Goal: Contribute content: Contribute content

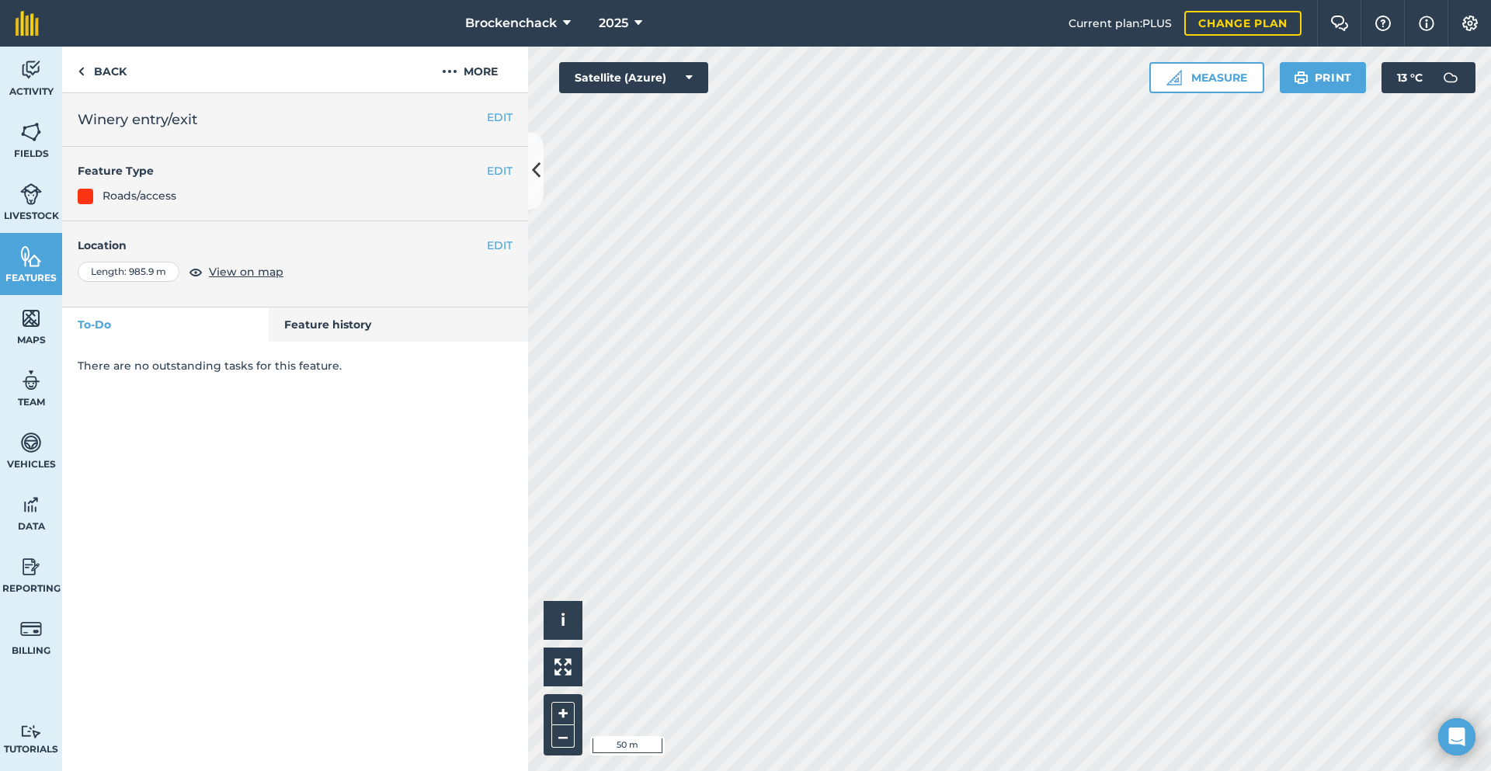
click at [1491, 479] on html "Brockenchack 2025 Current plan : PLUS Change plan Farm Chat Help Info Settings …" at bounding box center [745, 385] width 1491 height 771
click at [433, 75] on div "Activity Fields Livestock Features Maps Team Vehicles Data Reporting Billing Tu…" at bounding box center [745, 409] width 1491 height 725
click at [34, 315] on img at bounding box center [31, 318] width 22 height 23
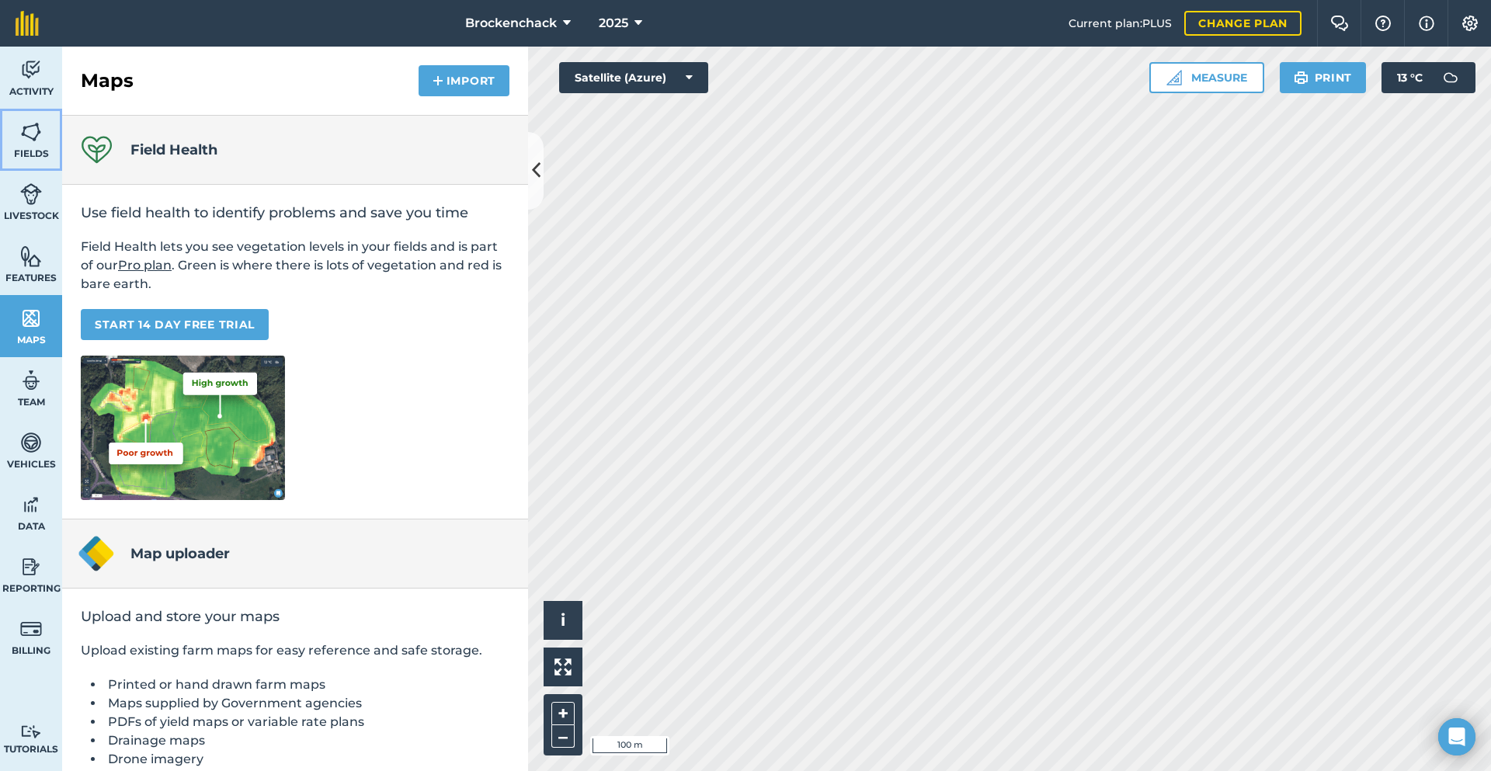
click at [33, 151] on span "Fields" at bounding box center [31, 154] width 62 height 12
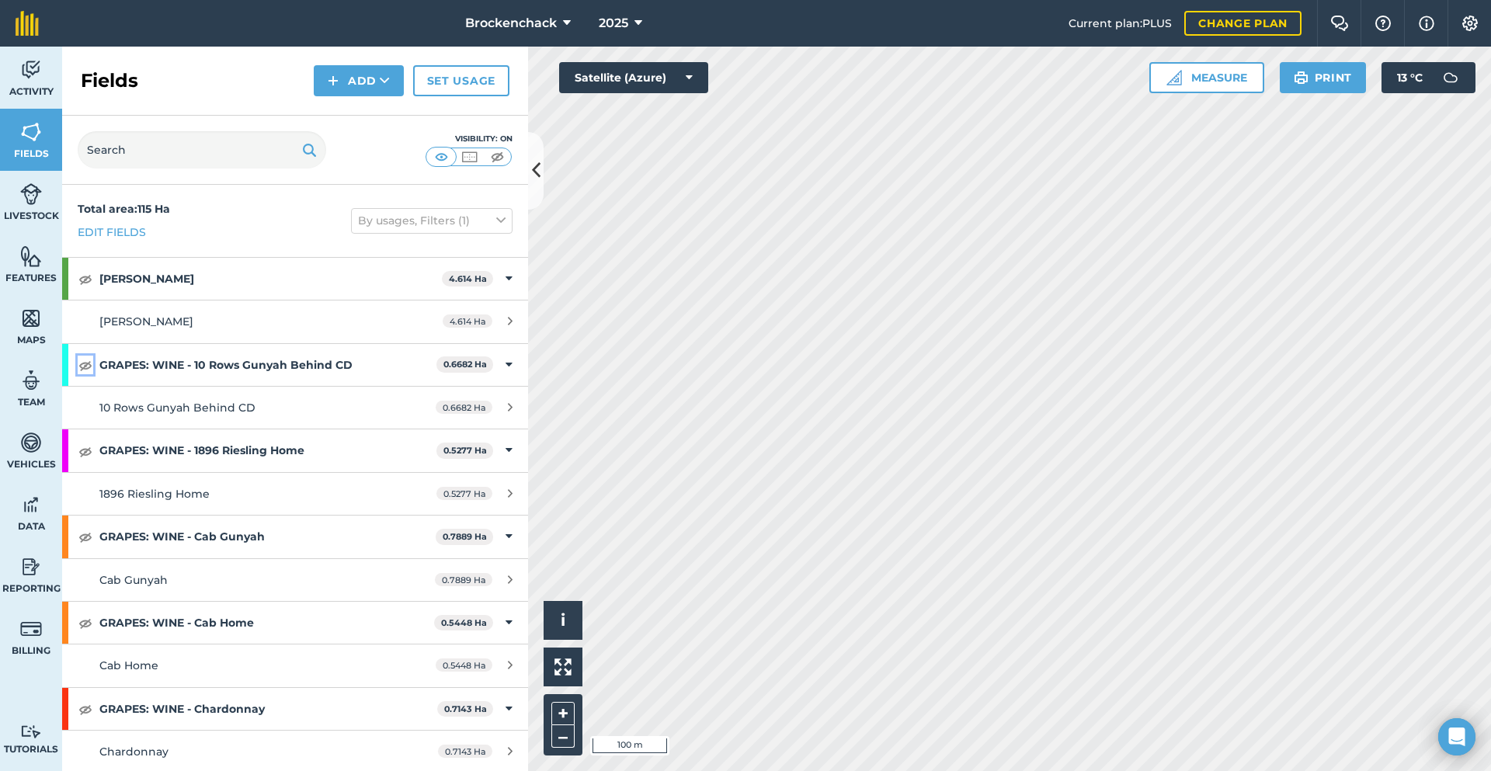
click at [89, 360] on img at bounding box center [85, 365] width 14 height 19
click at [85, 452] on img at bounding box center [85, 451] width 14 height 19
click at [492, 151] on img at bounding box center [497, 157] width 19 height 16
click at [443, 152] on img at bounding box center [441, 157] width 19 height 16
click at [92, 278] on img at bounding box center [85, 279] width 14 height 19
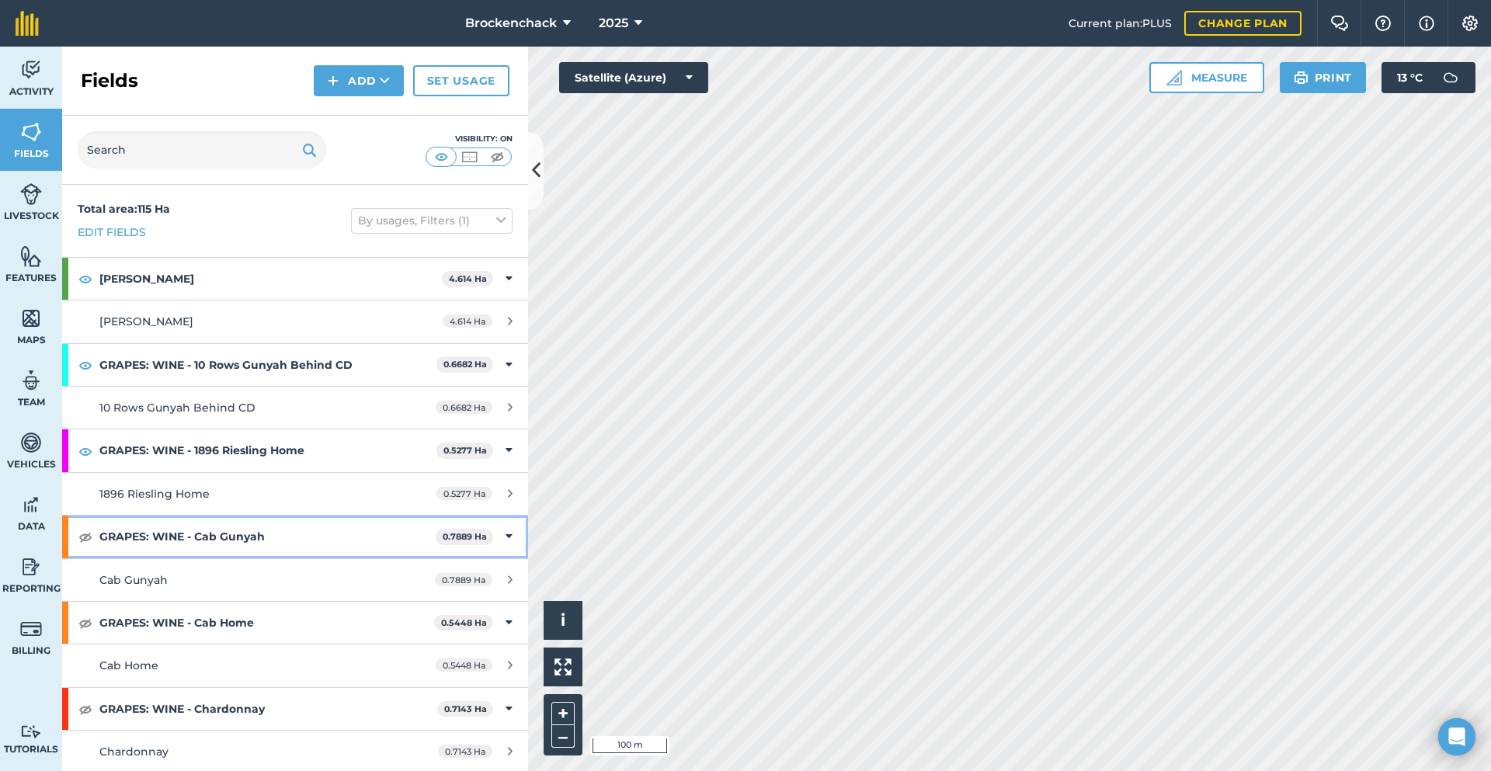
click at [75, 539] on div "GRAPES: WINE - Cab Gunyah 0.7889 Ha" at bounding box center [295, 537] width 466 height 42
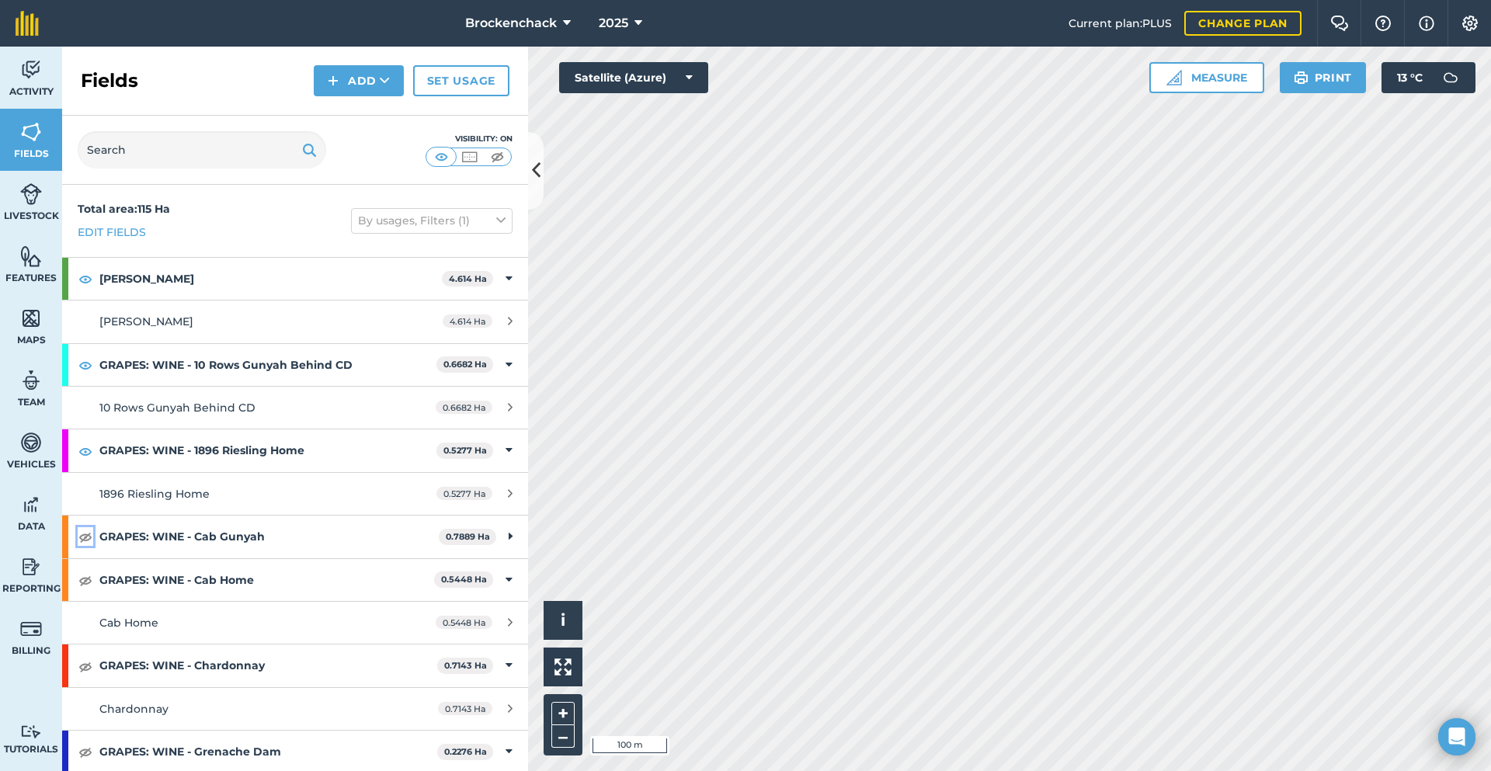
click at [83, 543] on img at bounding box center [85, 536] width 14 height 19
click at [88, 577] on img at bounding box center [85, 580] width 14 height 19
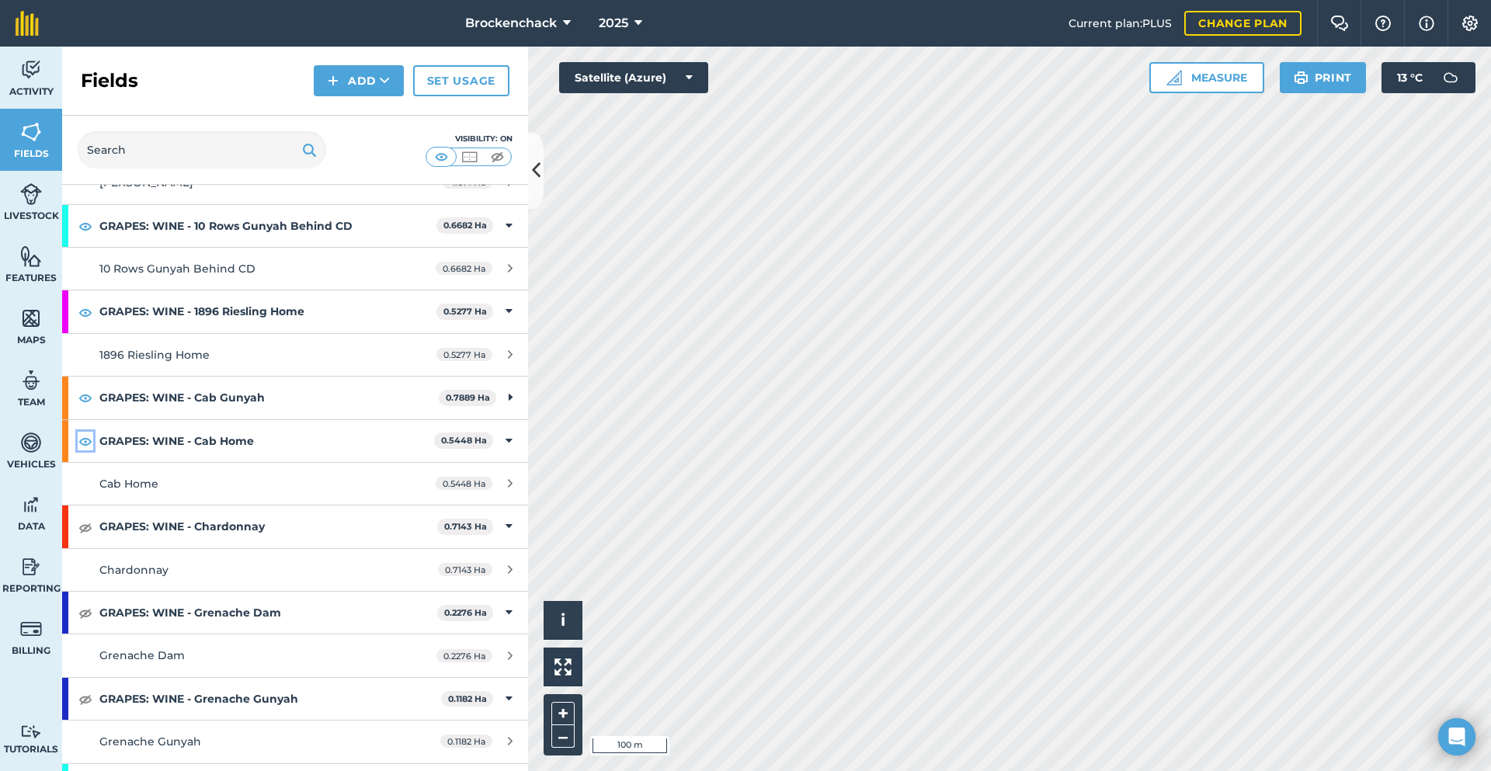
scroll to position [233, 0]
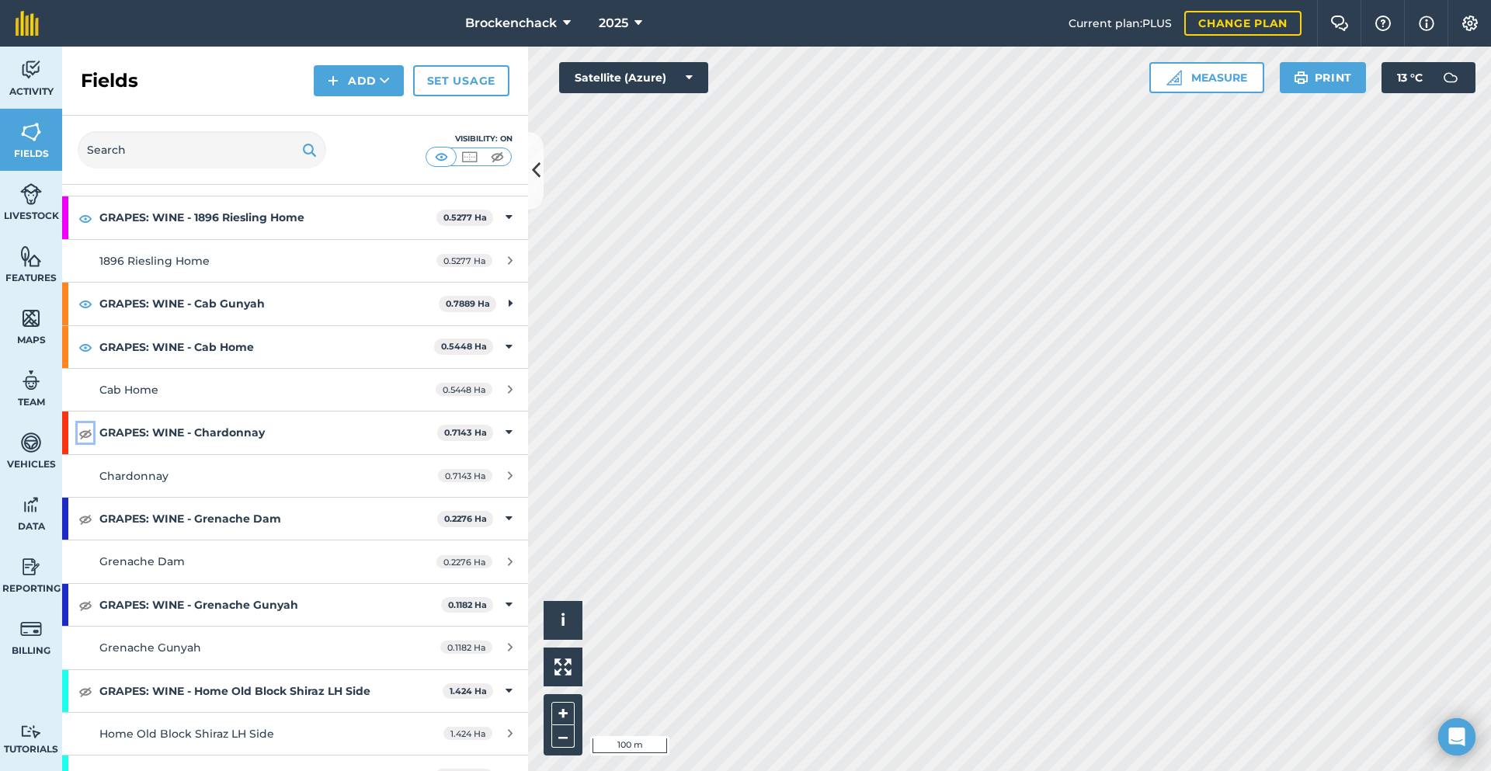
click at [82, 434] on img at bounding box center [85, 433] width 14 height 19
click at [85, 516] on img at bounding box center [85, 519] width 14 height 19
drag, startPoint x: 85, startPoint y: 599, endPoint x: 92, endPoint y: 580, distance: 20.2
click at [84, 599] on img at bounding box center [85, 605] width 14 height 19
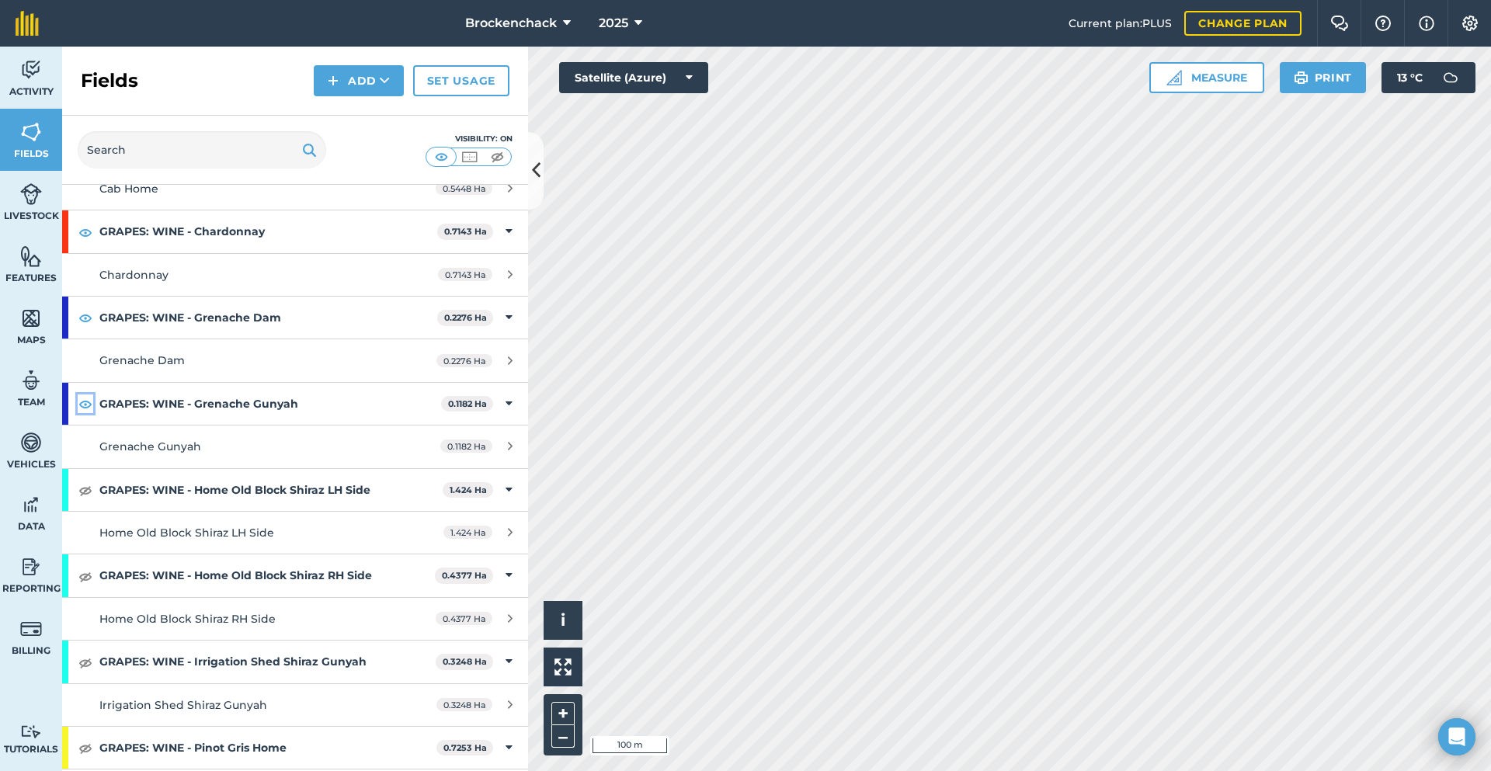
scroll to position [466, 0]
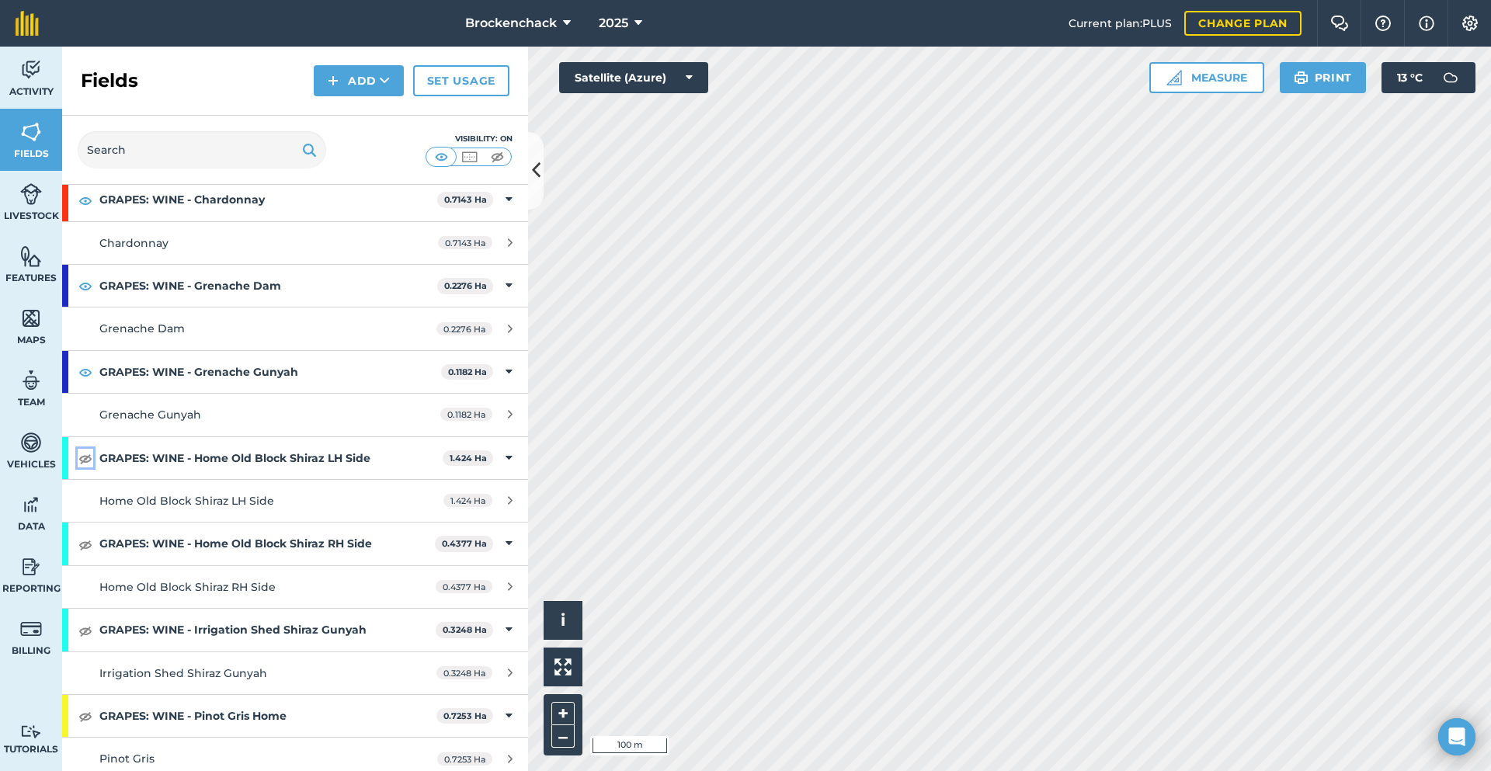
click at [89, 462] on img at bounding box center [85, 458] width 14 height 19
click at [86, 544] on img at bounding box center [85, 544] width 14 height 19
click at [86, 628] on img at bounding box center [85, 630] width 14 height 19
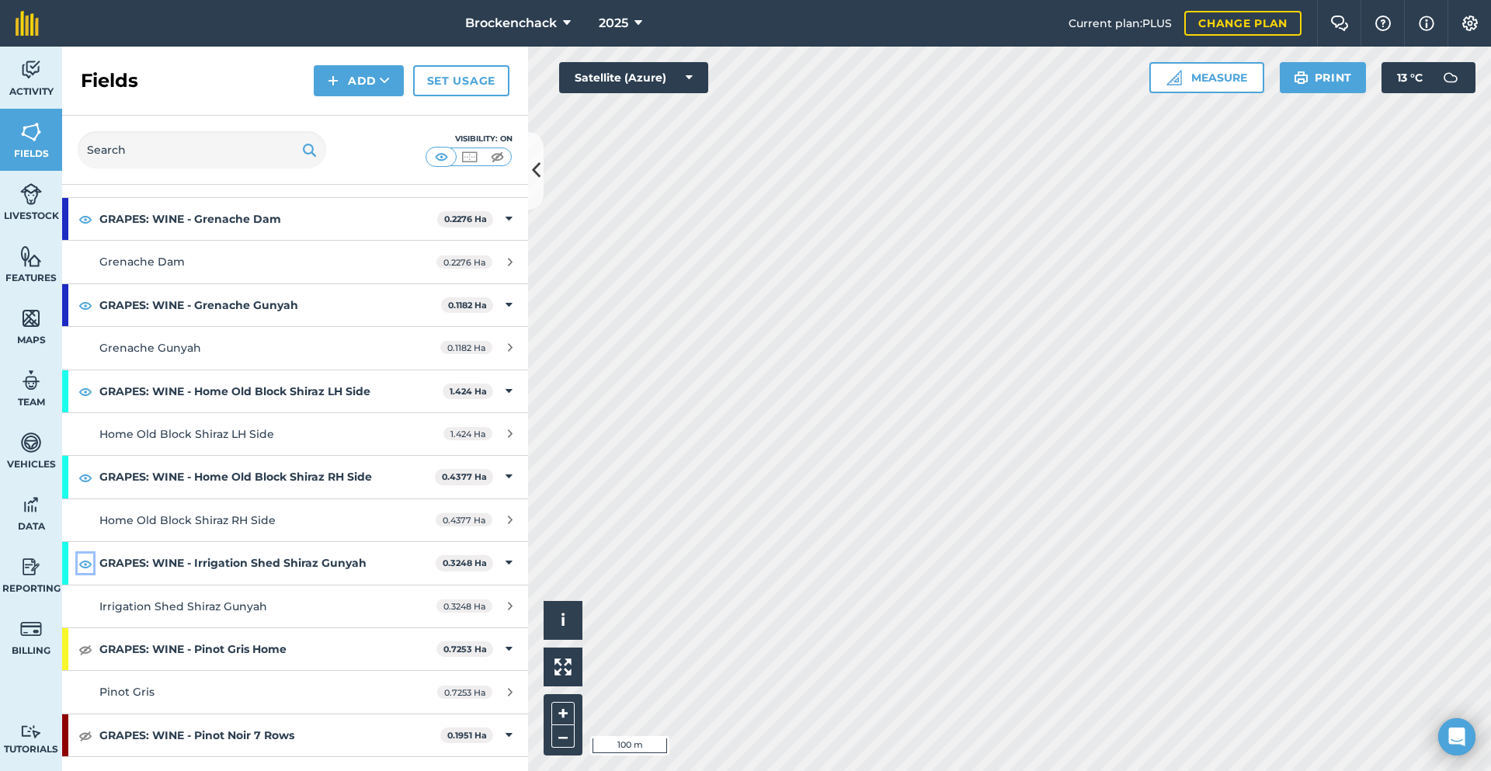
scroll to position [621, 0]
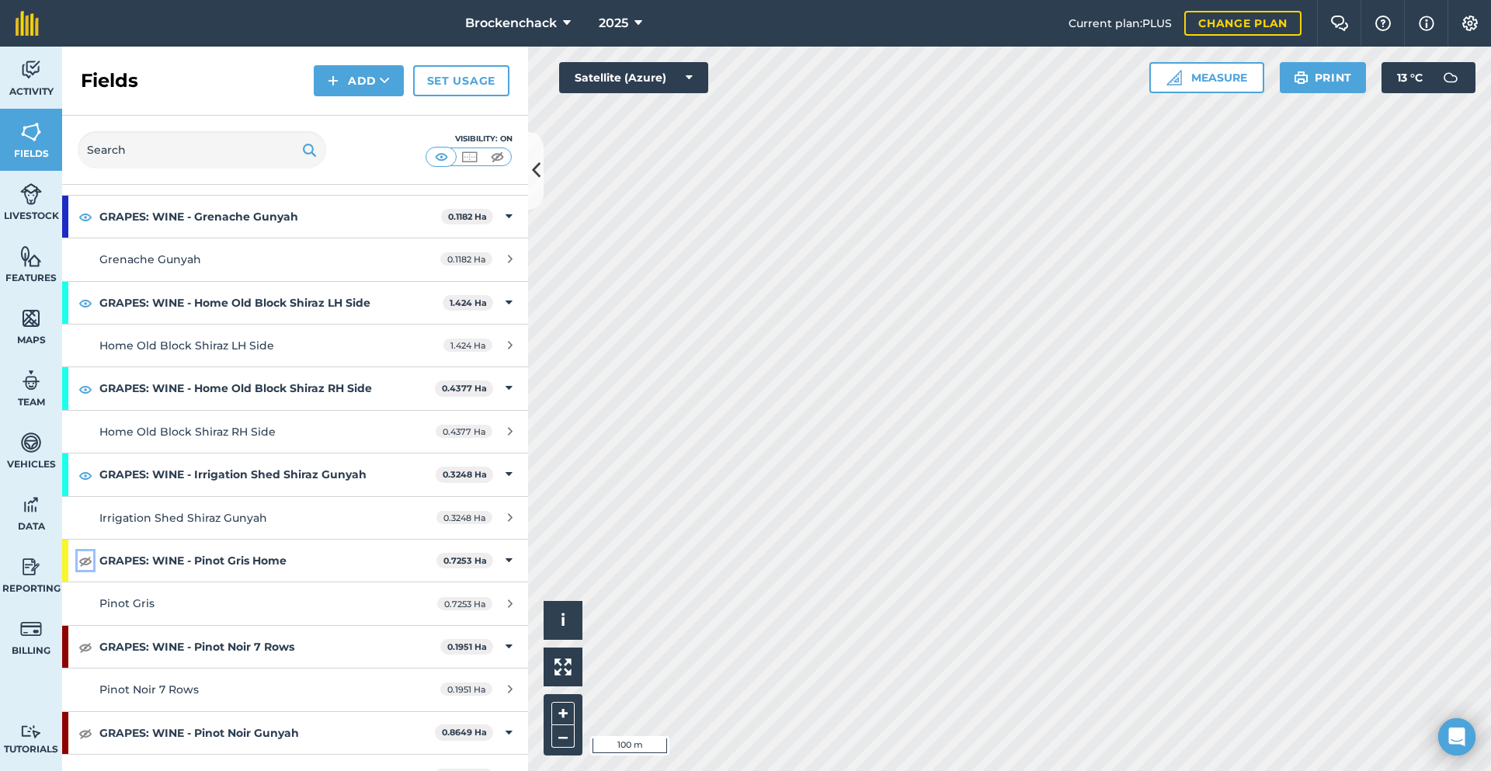
click at [85, 560] on img at bounding box center [85, 560] width 14 height 19
click at [88, 645] on img at bounding box center [85, 647] width 14 height 19
click at [89, 729] on img at bounding box center [85, 733] width 14 height 19
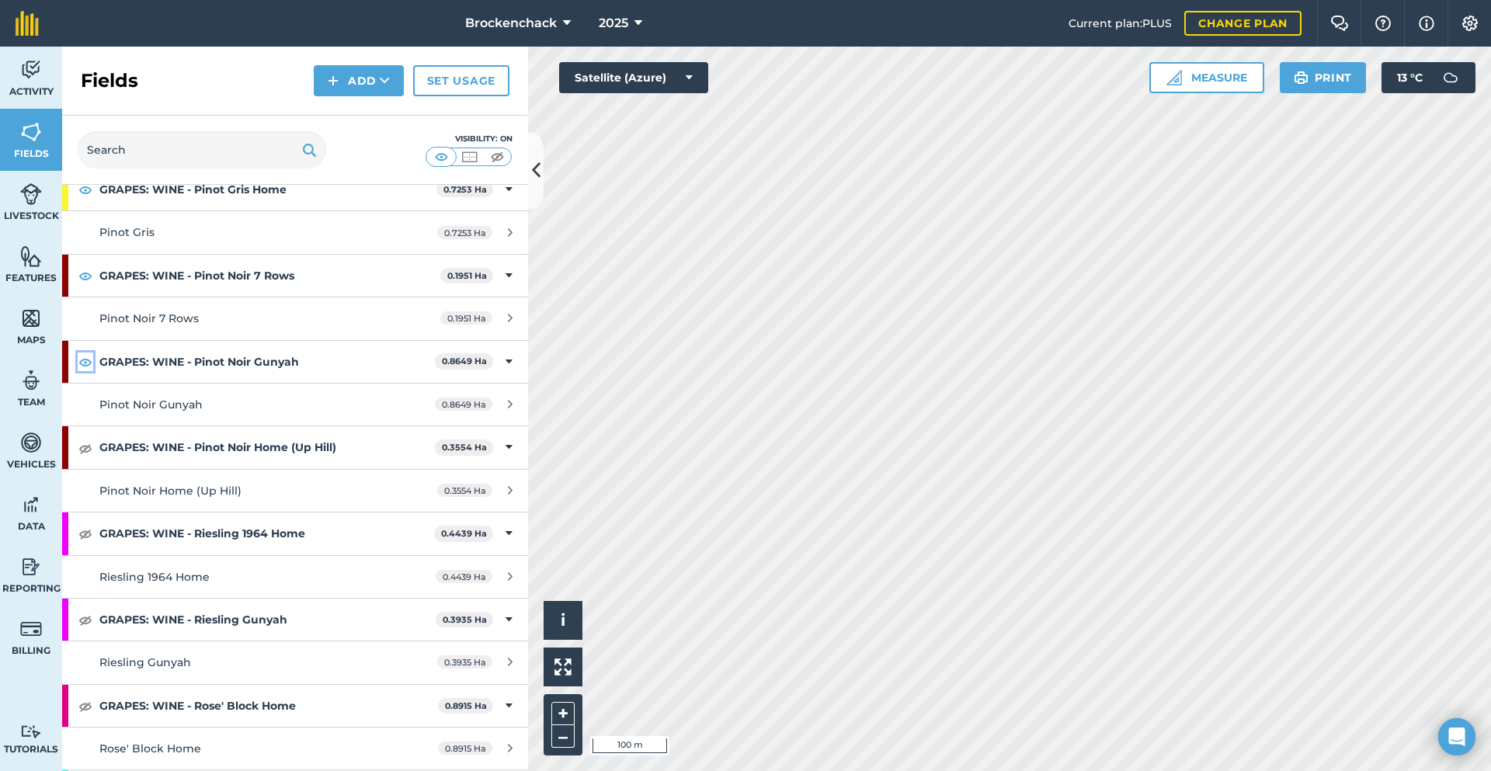
scroll to position [1010, 0]
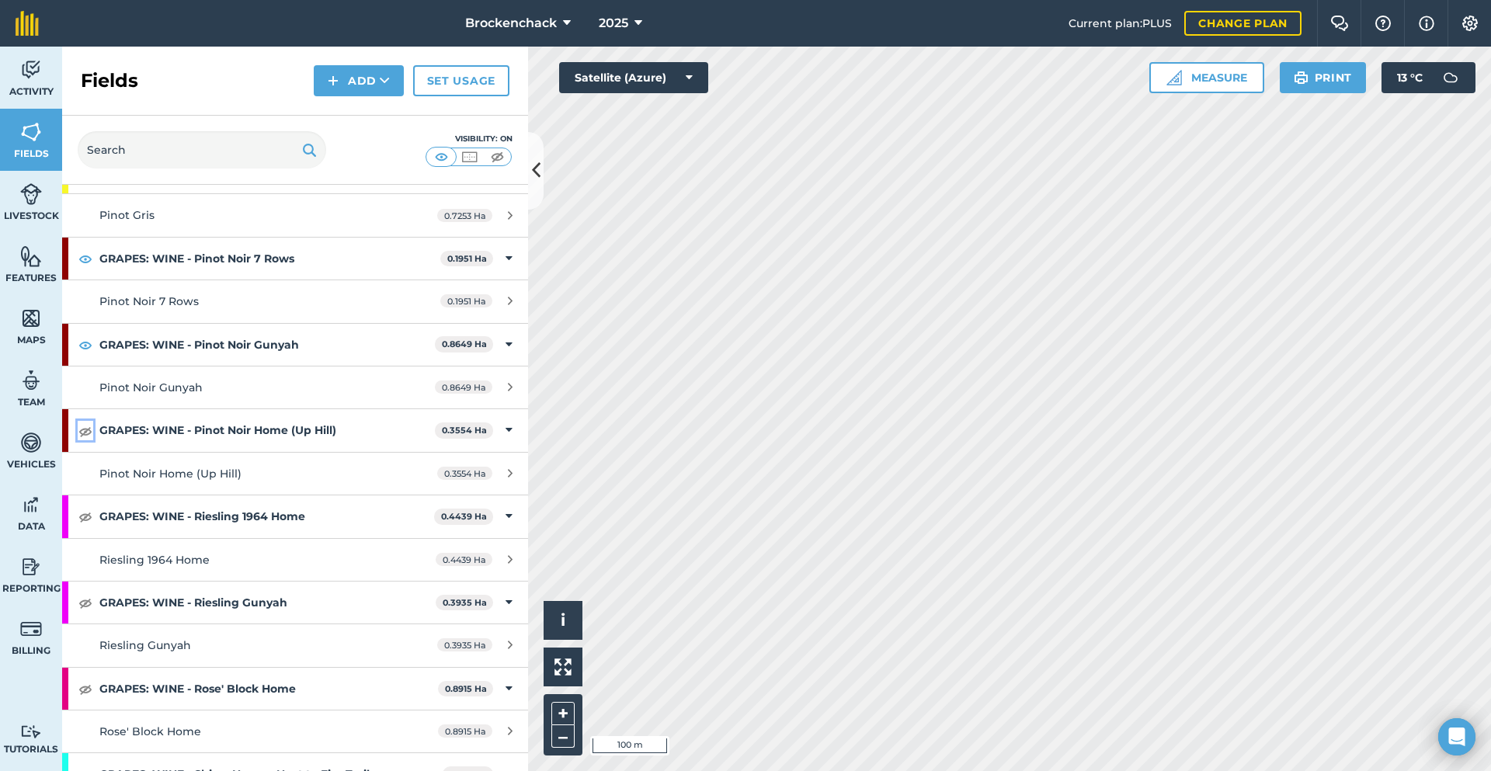
click at [92, 422] on button at bounding box center [86, 430] width 16 height 19
click at [85, 516] on img at bounding box center [85, 516] width 14 height 19
click at [87, 605] on img at bounding box center [85, 602] width 14 height 19
click at [81, 687] on img at bounding box center [85, 689] width 14 height 19
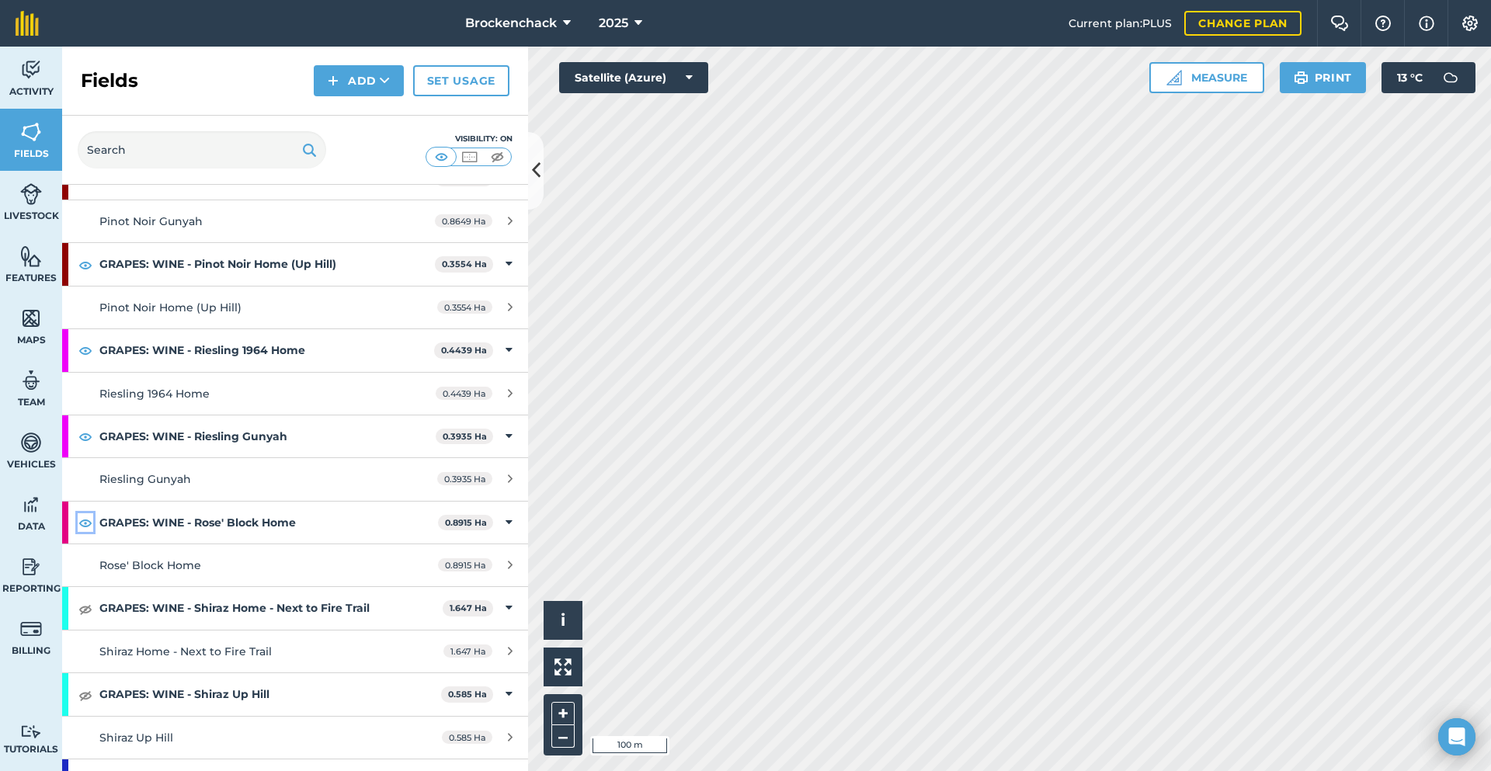
scroll to position [1243, 0]
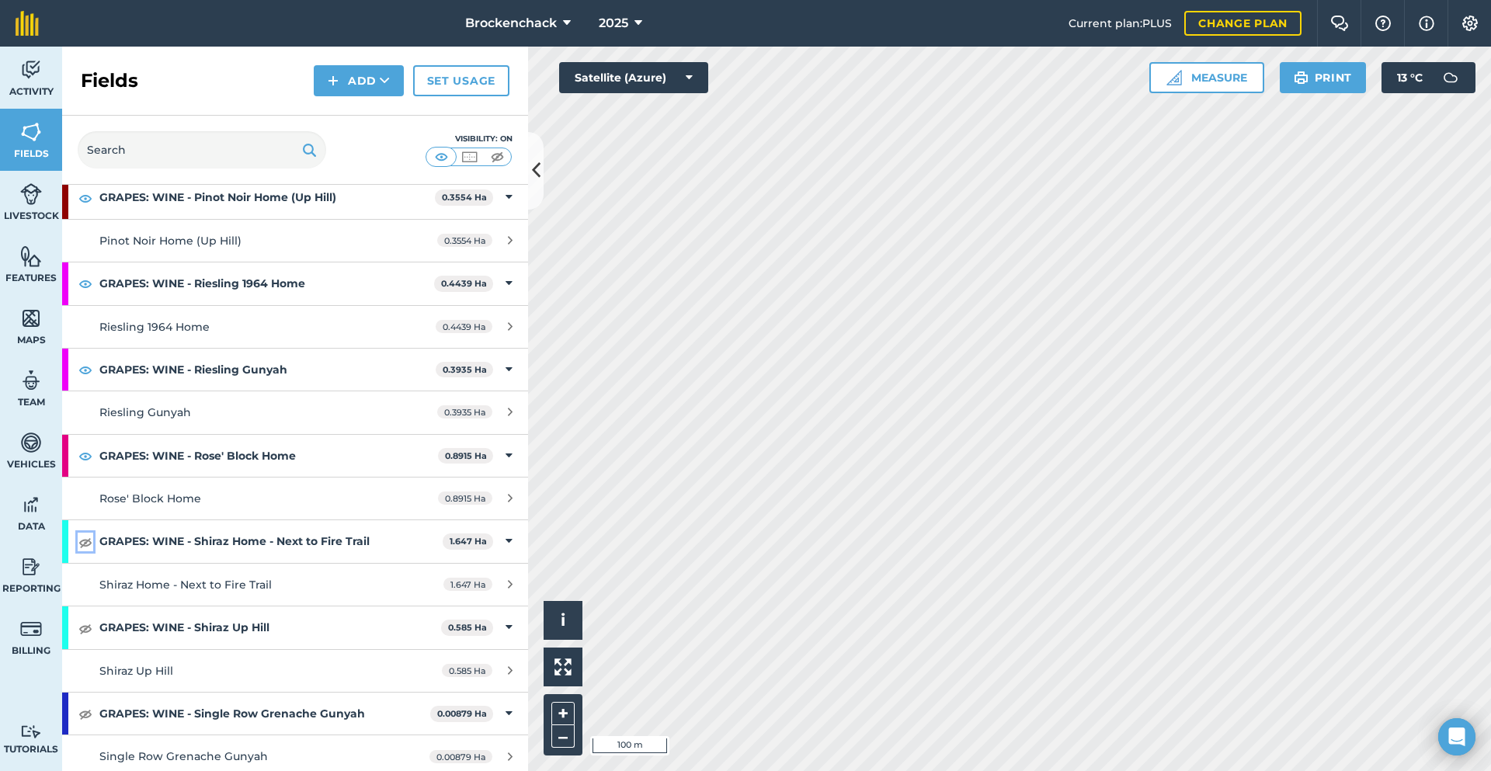
click at [82, 538] on img at bounding box center [85, 542] width 14 height 19
click at [81, 626] on img at bounding box center [85, 628] width 14 height 19
click at [85, 718] on img at bounding box center [85, 714] width 14 height 19
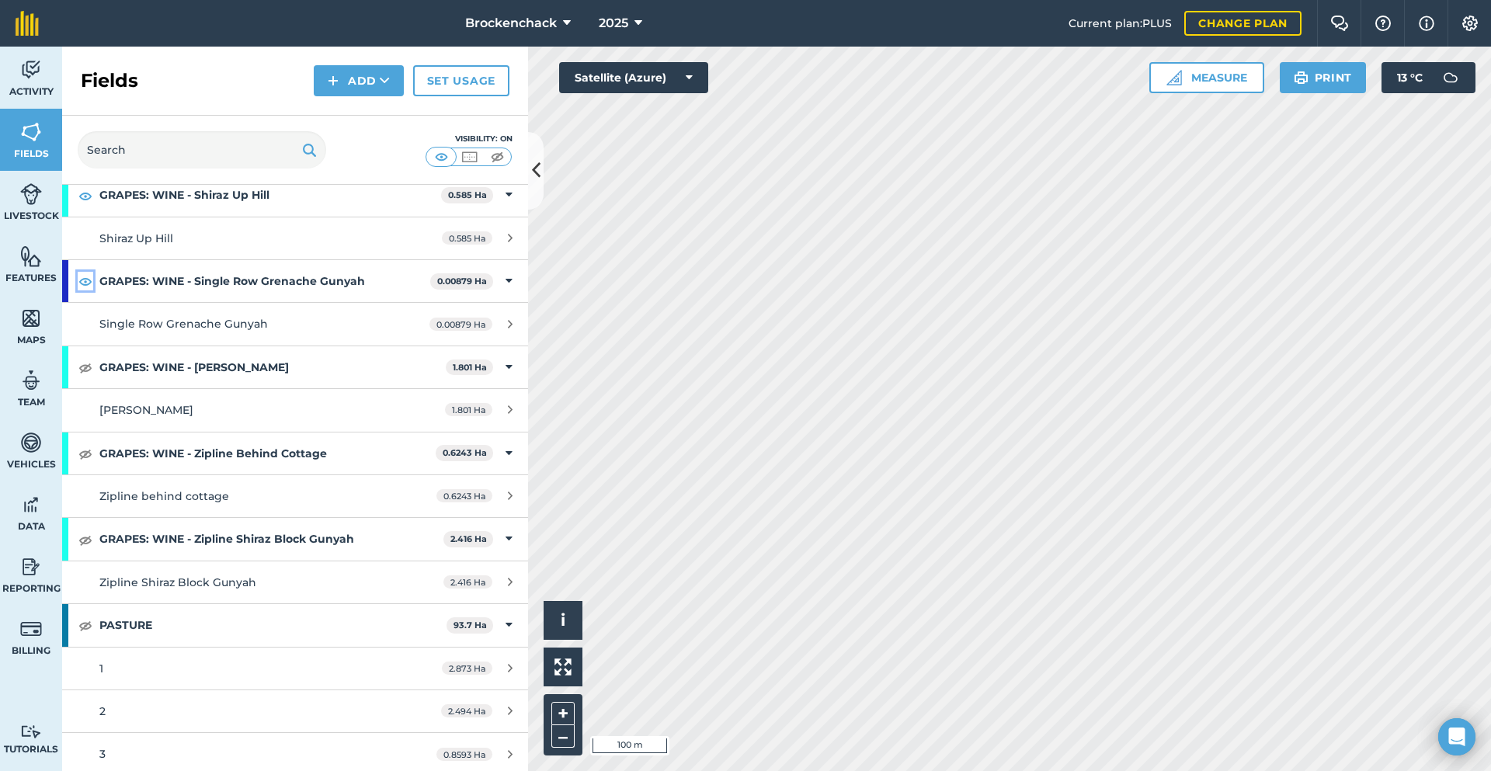
scroll to position [1709, 0]
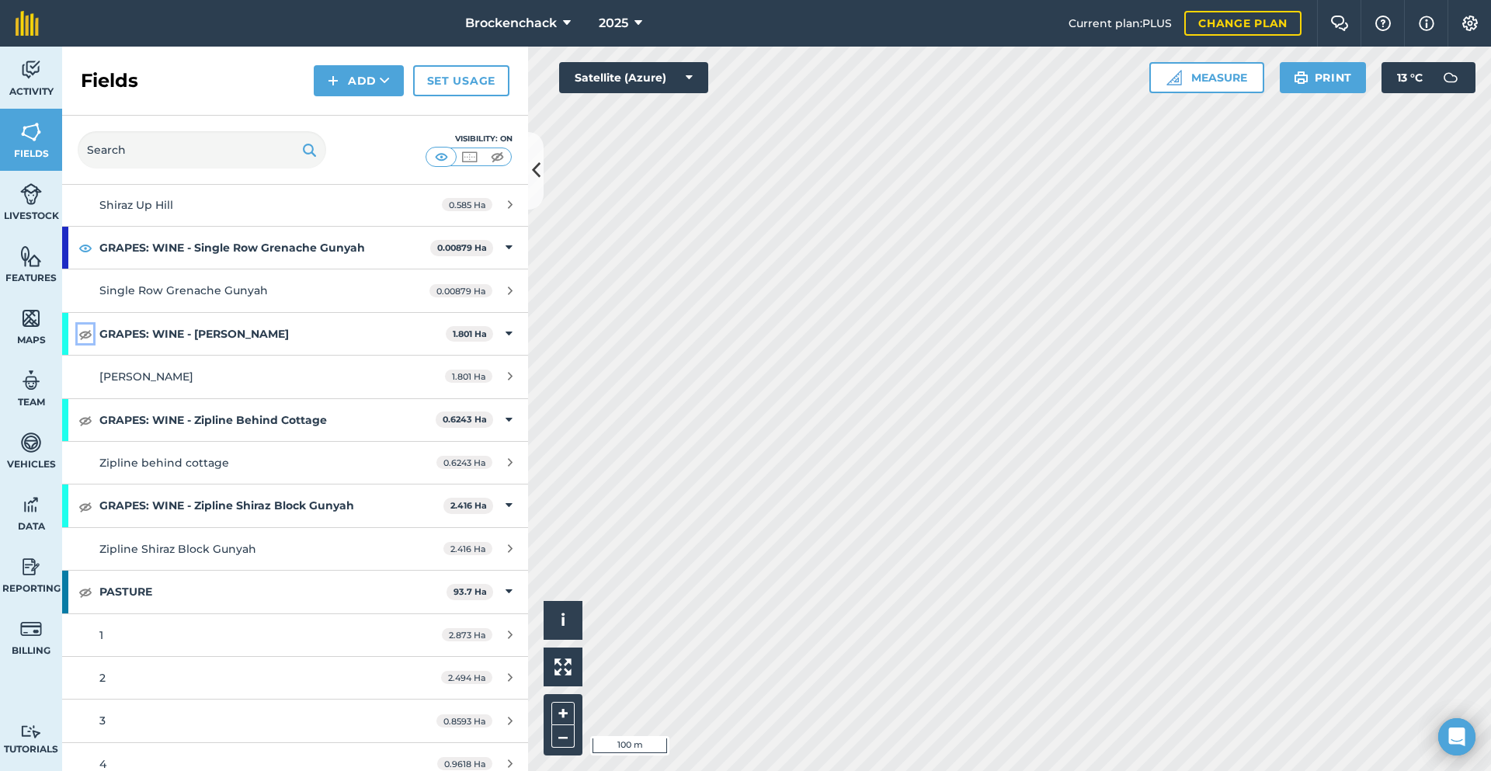
click at [92, 329] on button at bounding box center [86, 334] width 16 height 19
click at [88, 423] on img at bounding box center [85, 420] width 14 height 19
click at [80, 510] on img at bounding box center [85, 506] width 14 height 19
click at [86, 592] on img at bounding box center [85, 592] width 14 height 19
click at [83, 592] on img at bounding box center [85, 592] width 14 height 19
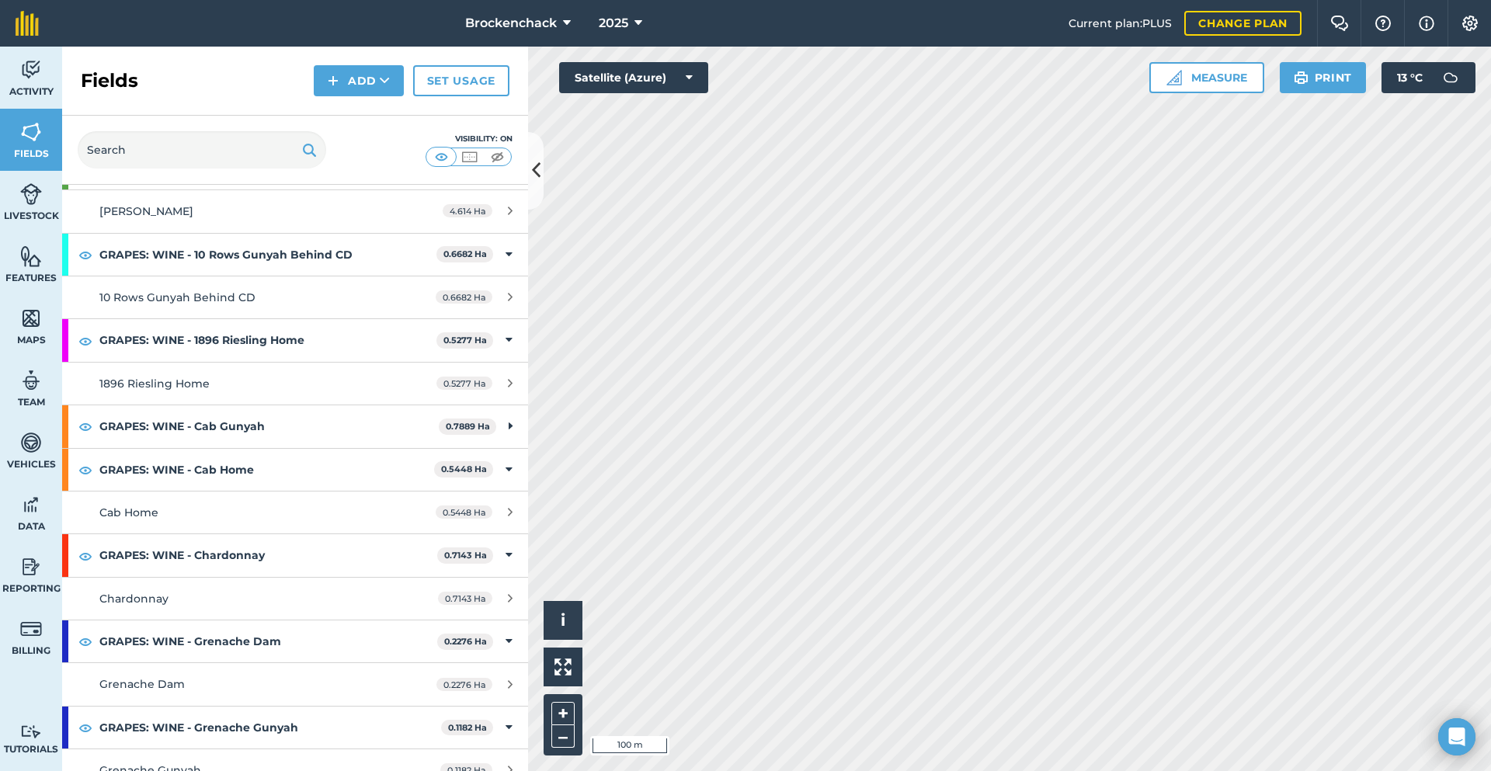
scroll to position [64, 0]
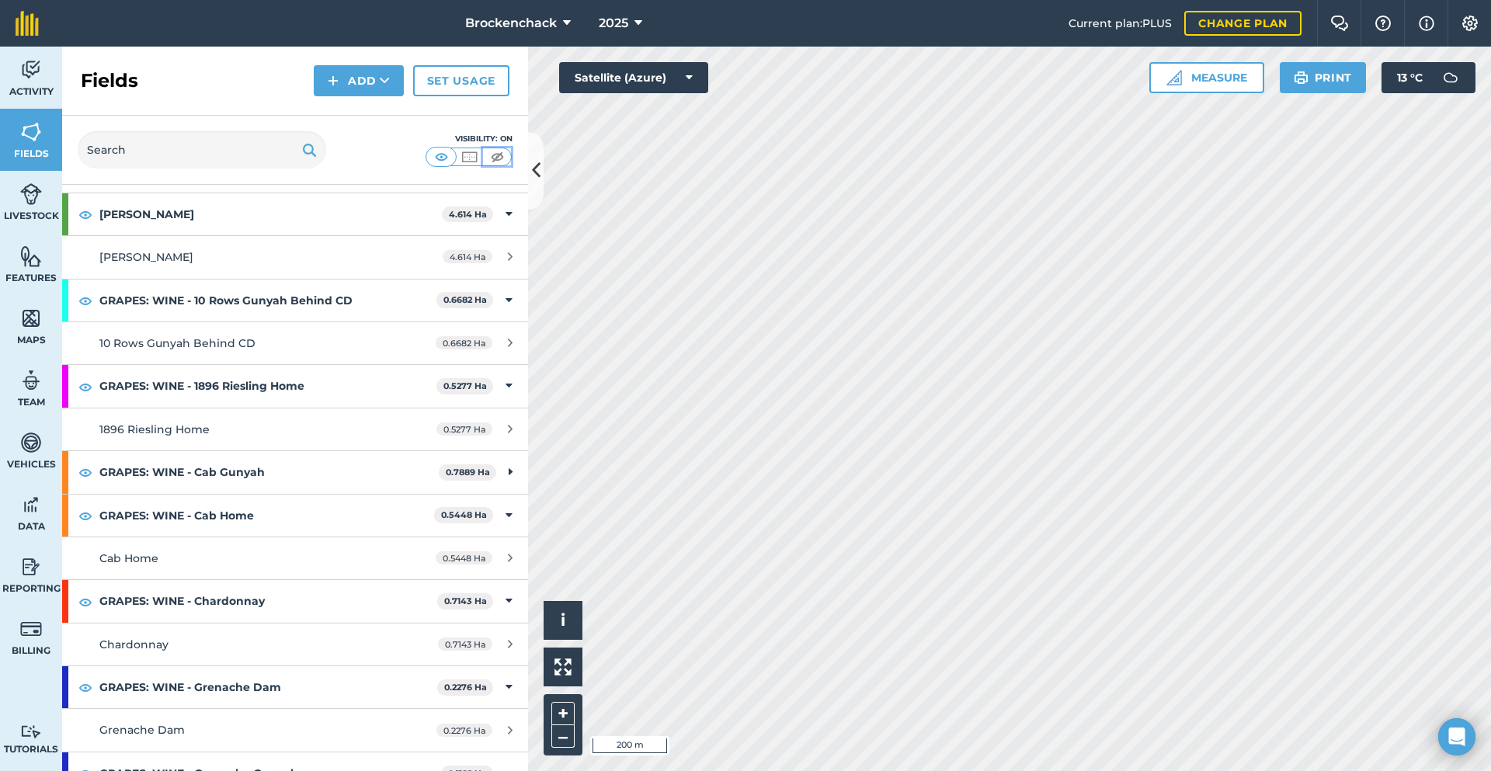
click at [496, 155] on img at bounding box center [497, 157] width 19 height 16
click at [444, 156] on img at bounding box center [441, 157] width 19 height 16
click at [493, 155] on img at bounding box center [497, 157] width 19 height 16
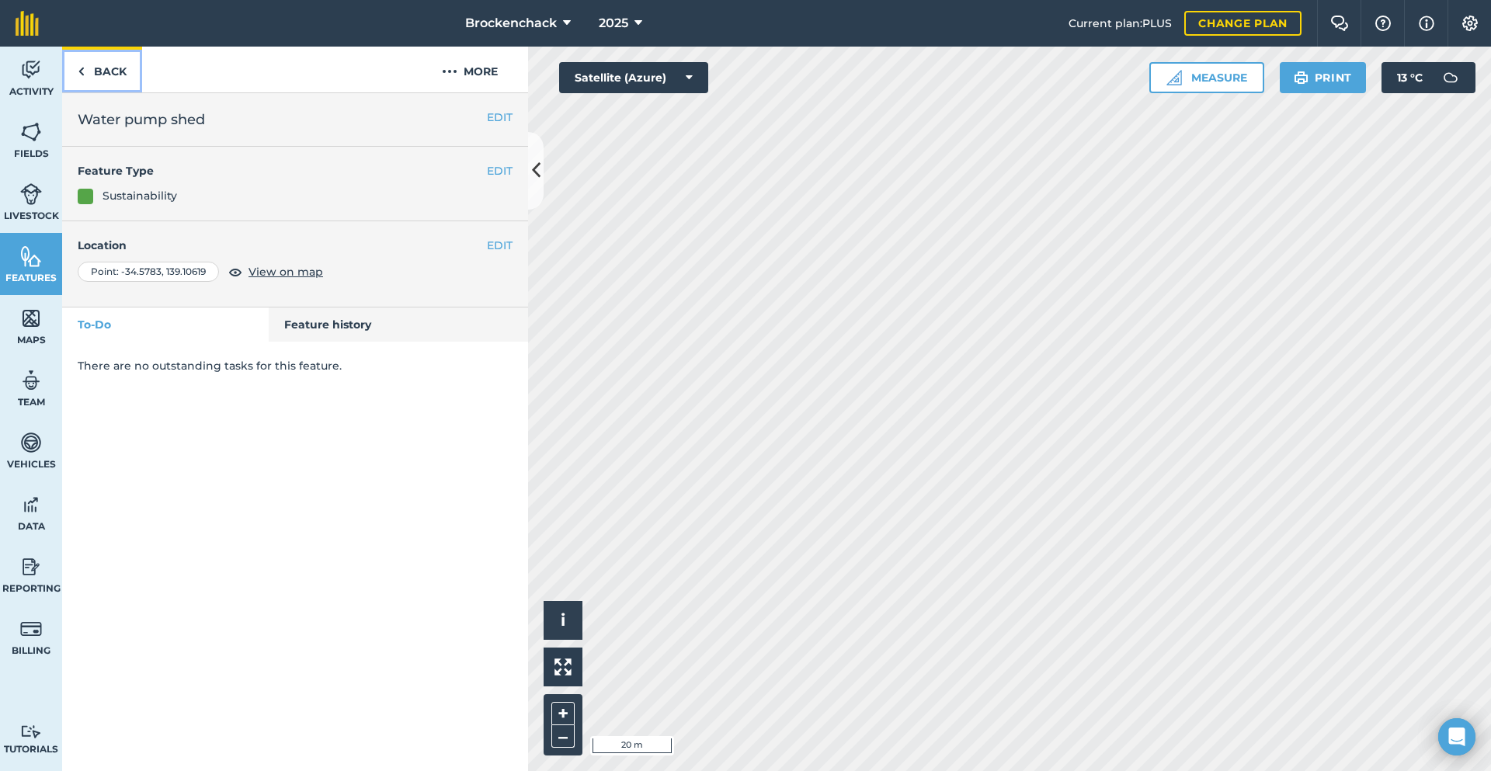
click at [118, 65] on link "Back" at bounding box center [102, 70] width 80 height 46
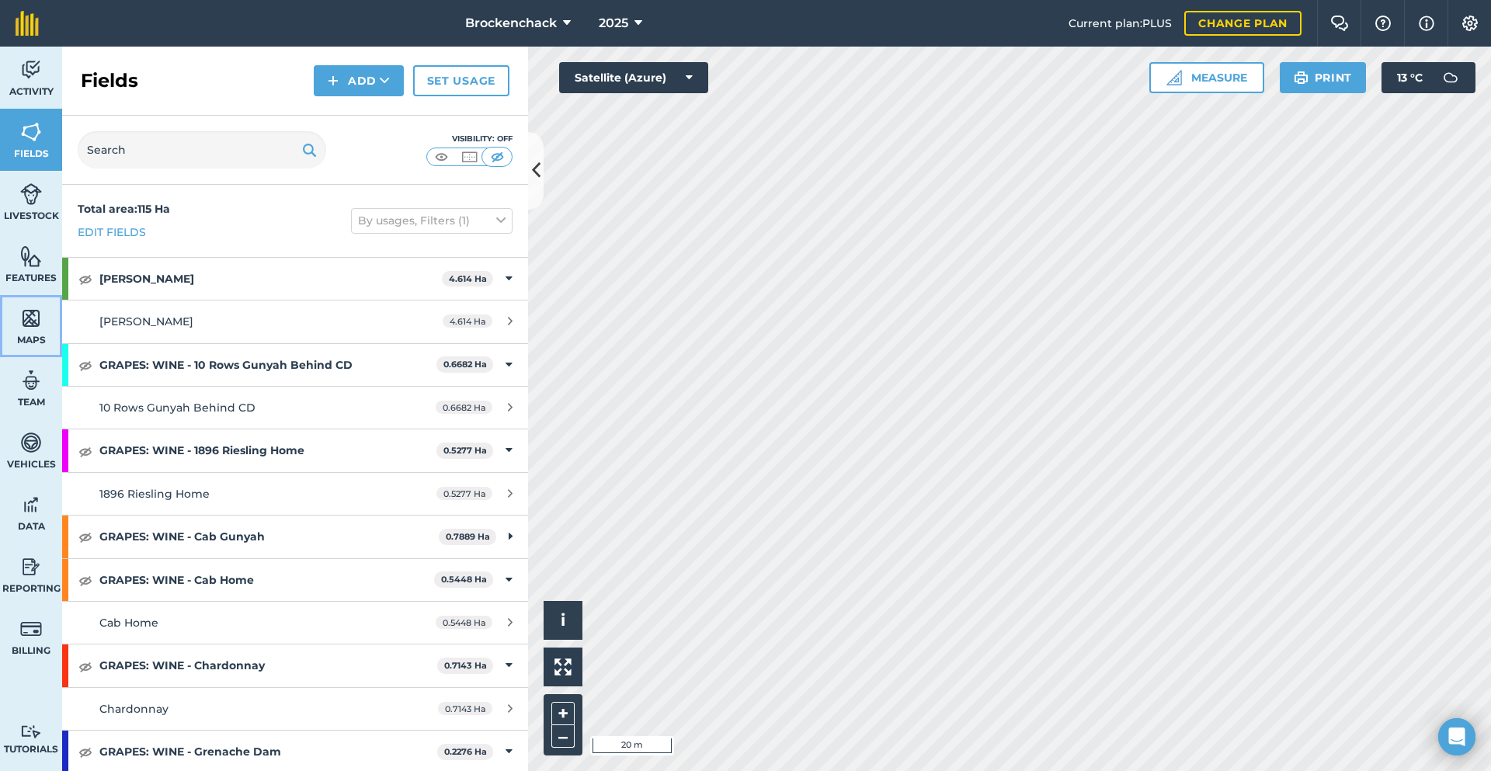
click at [30, 317] on img at bounding box center [31, 318] width 22 height 23
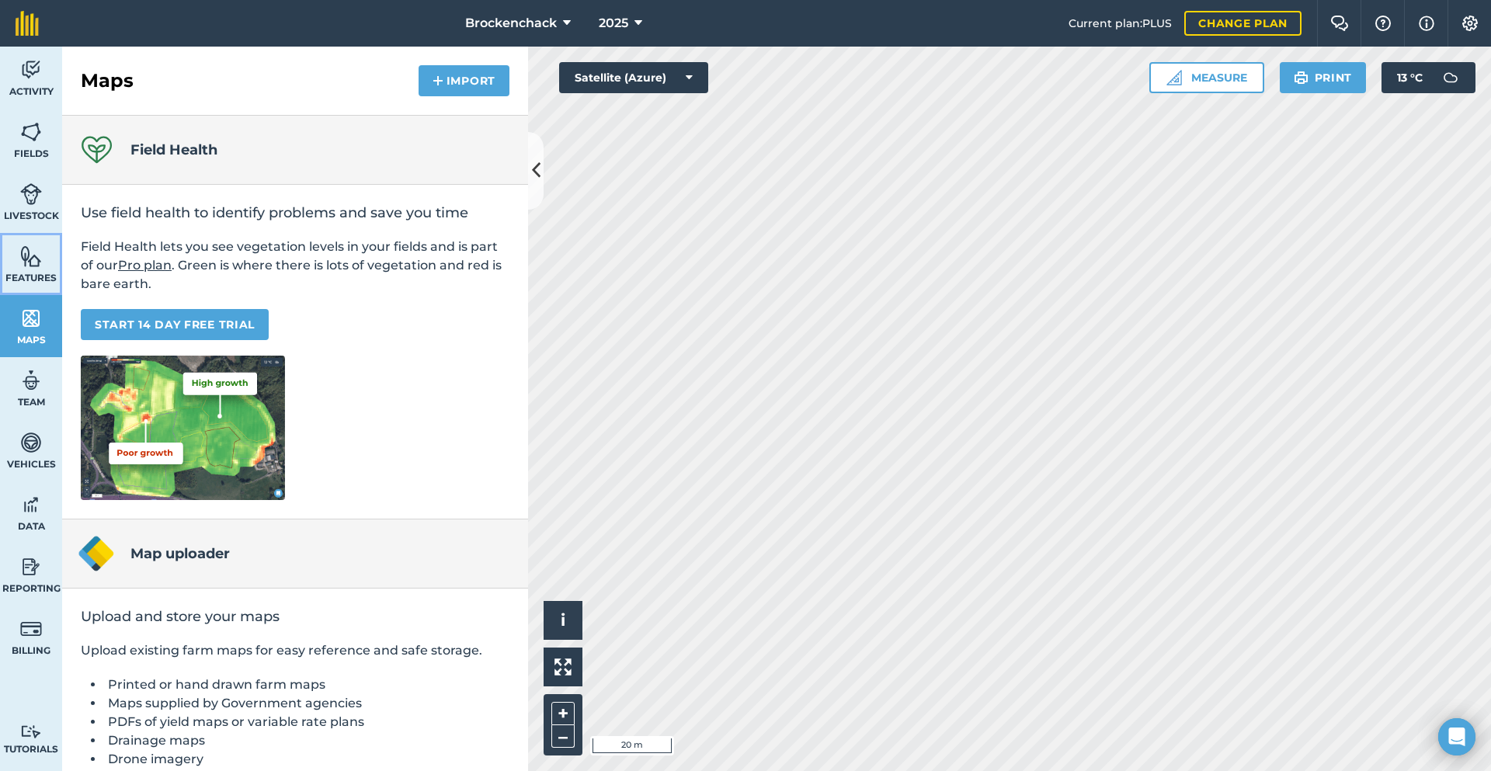
click at [49, 284] on link "Features" at bounding box center [31, 264] width 62 height 62
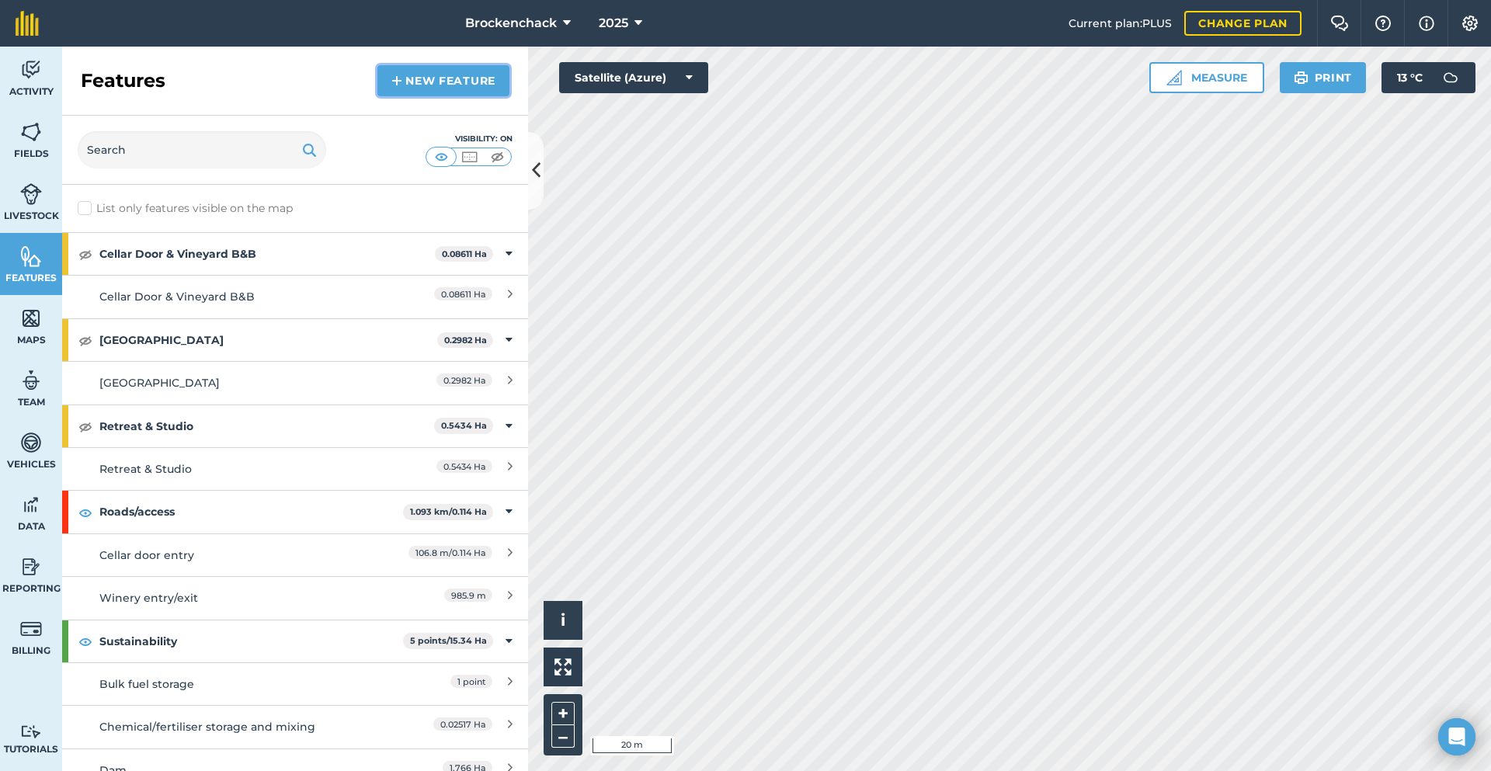
click at [419, 81] on link "New feature" at bounding box center [443, 80] width 132 height 31
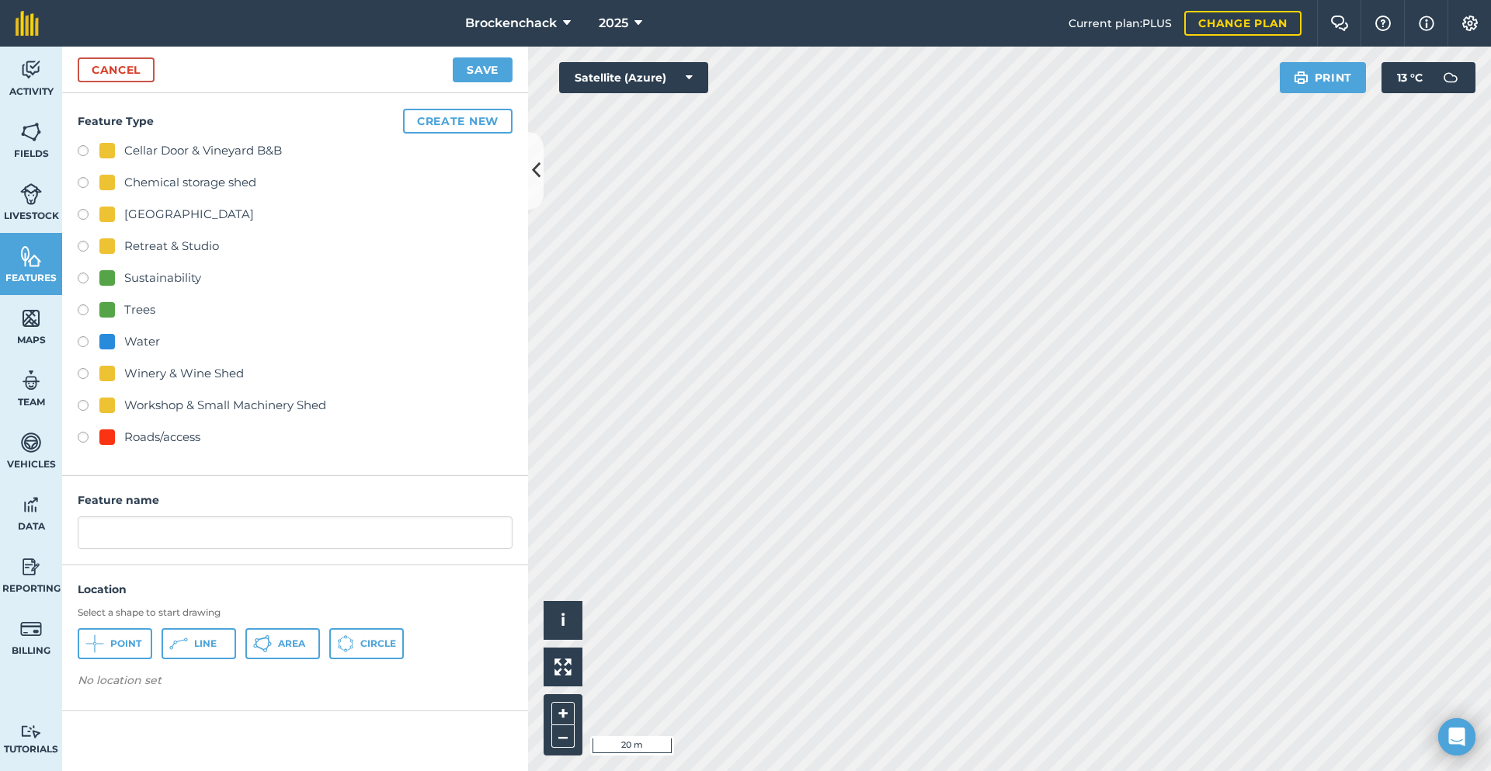
click at [182, 435] on div "Roads/access" at bounding box center [162, 437] width 76 height 19
radio input "true"
drag, startPoint x: 233, startPoint y: 527, endPoint x: 0, endPoint y: 447, distance: 246.1
click at [0, 447] on div "Activity Fields Livestock Features Maps Team Vehicles Data Reporting Billing Tu…" at bounding box center [745, 409] width 1491 height 725
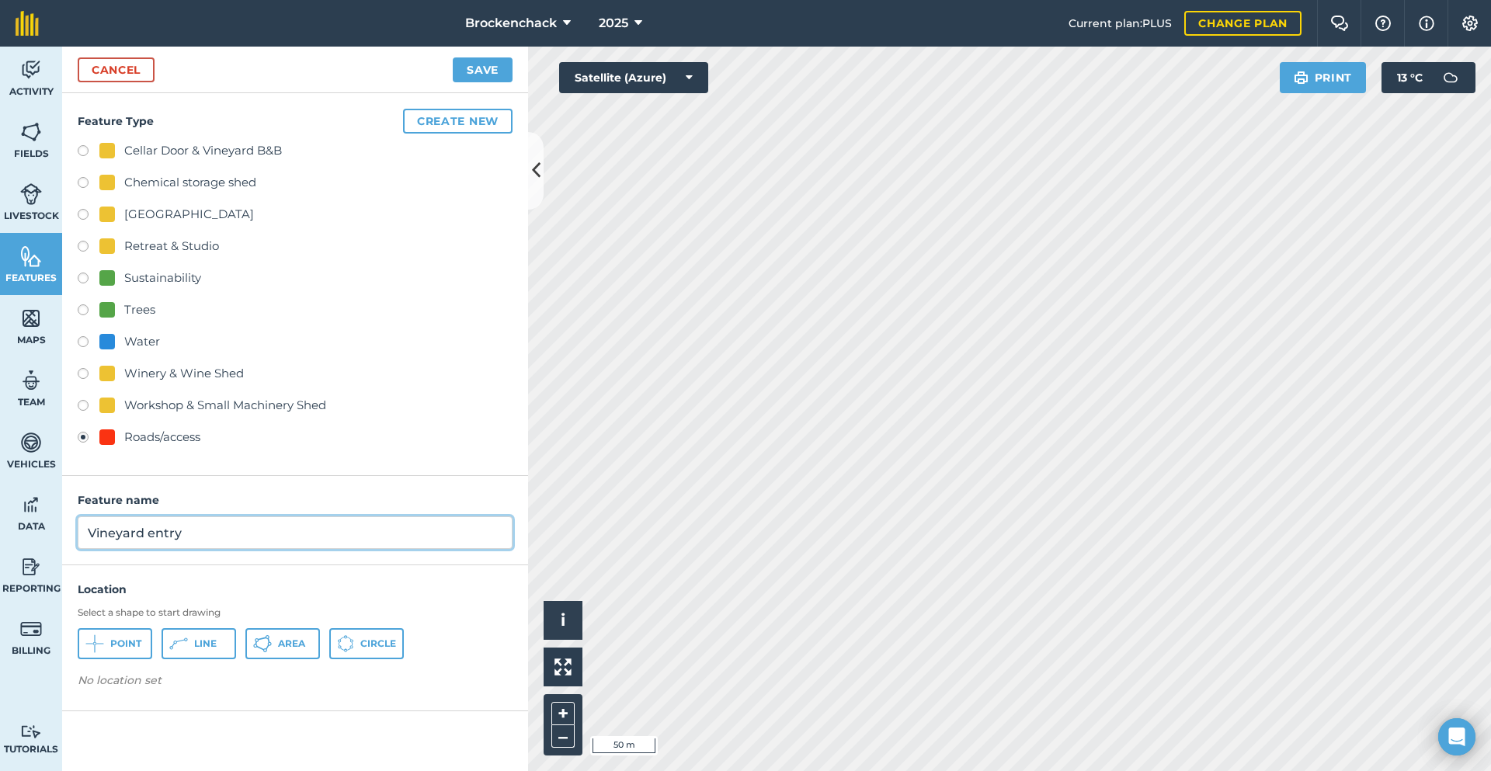
type input "Vineyard entry"
click at [199, 644] on span "Line" at bounding box center [205, 644] width 23 height 12
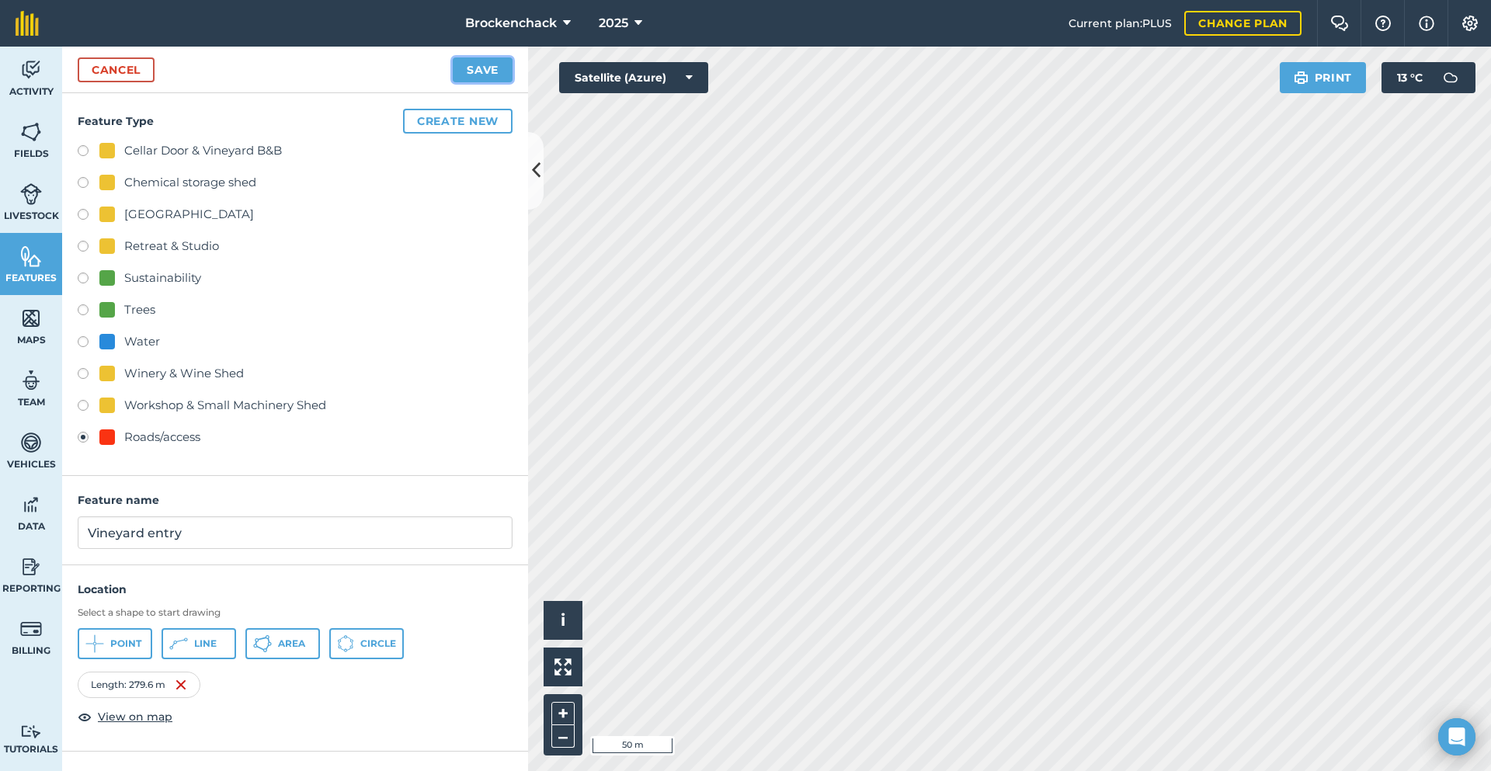
click at [485, 62] on button "Save" at bounding box center [483, 69] width 60 height 25
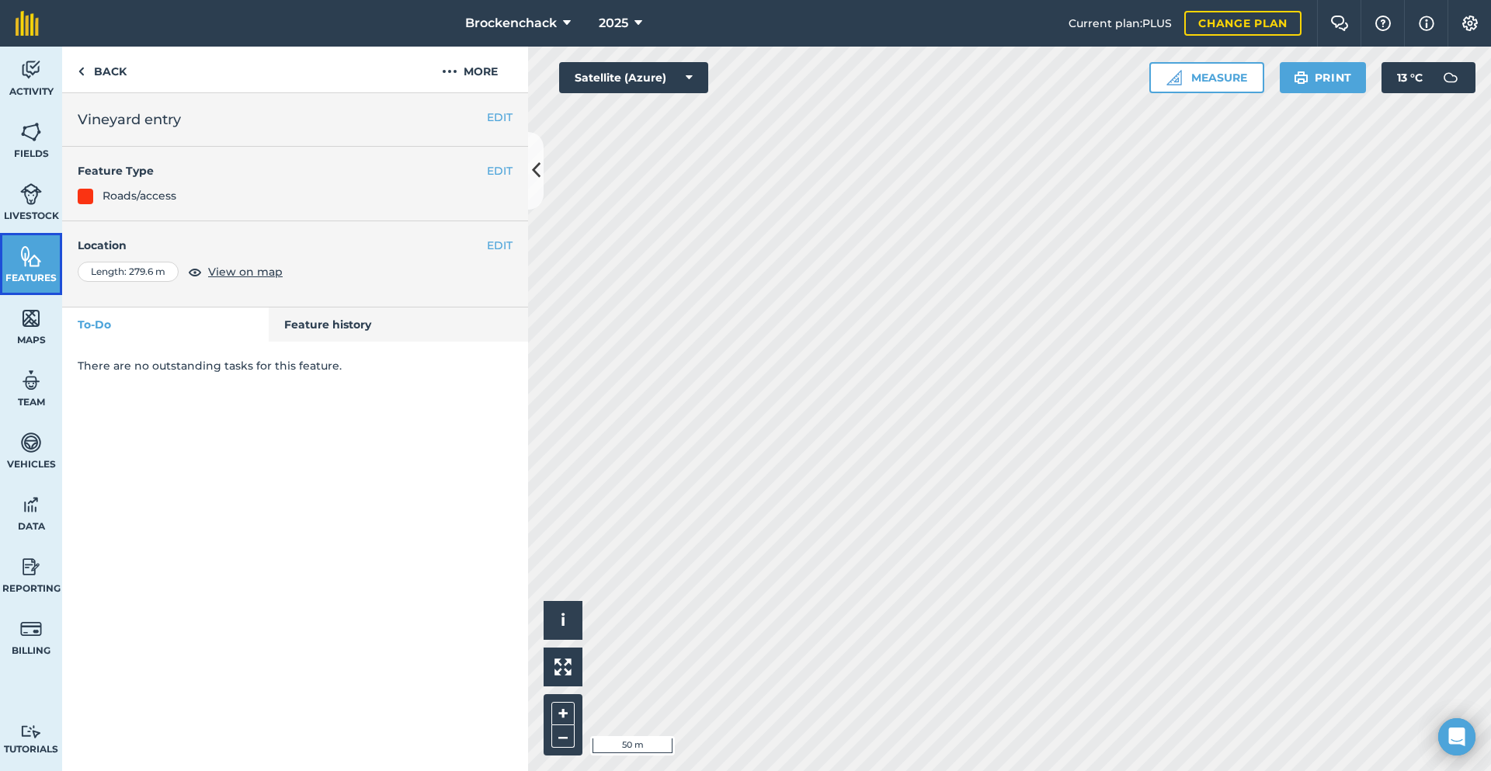
click at [41, 256] on img at bounding box center [31, 256] width 22 height 23
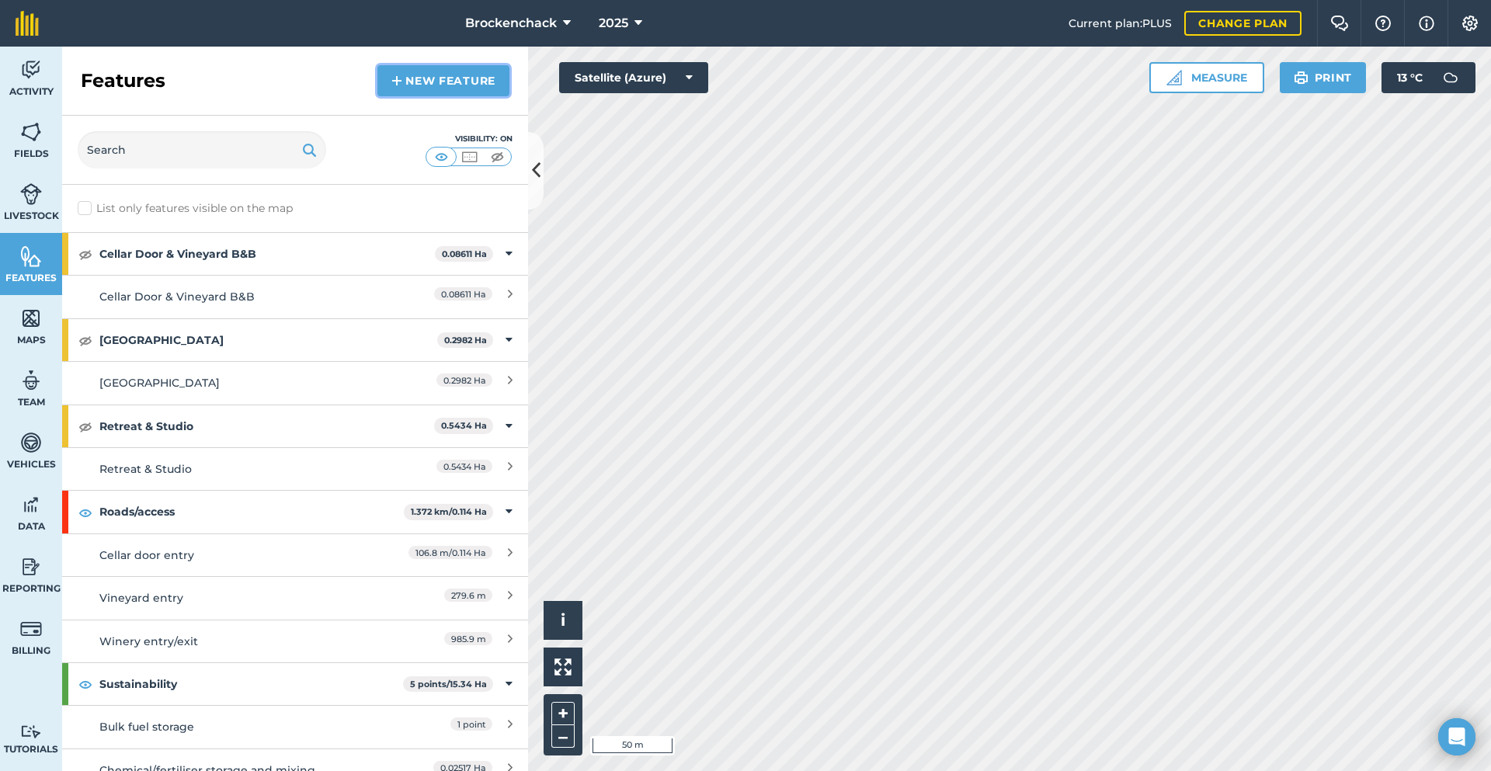
click at [457, 75] on link "New feature" at bounding box center [443, 80] width 132 height 31
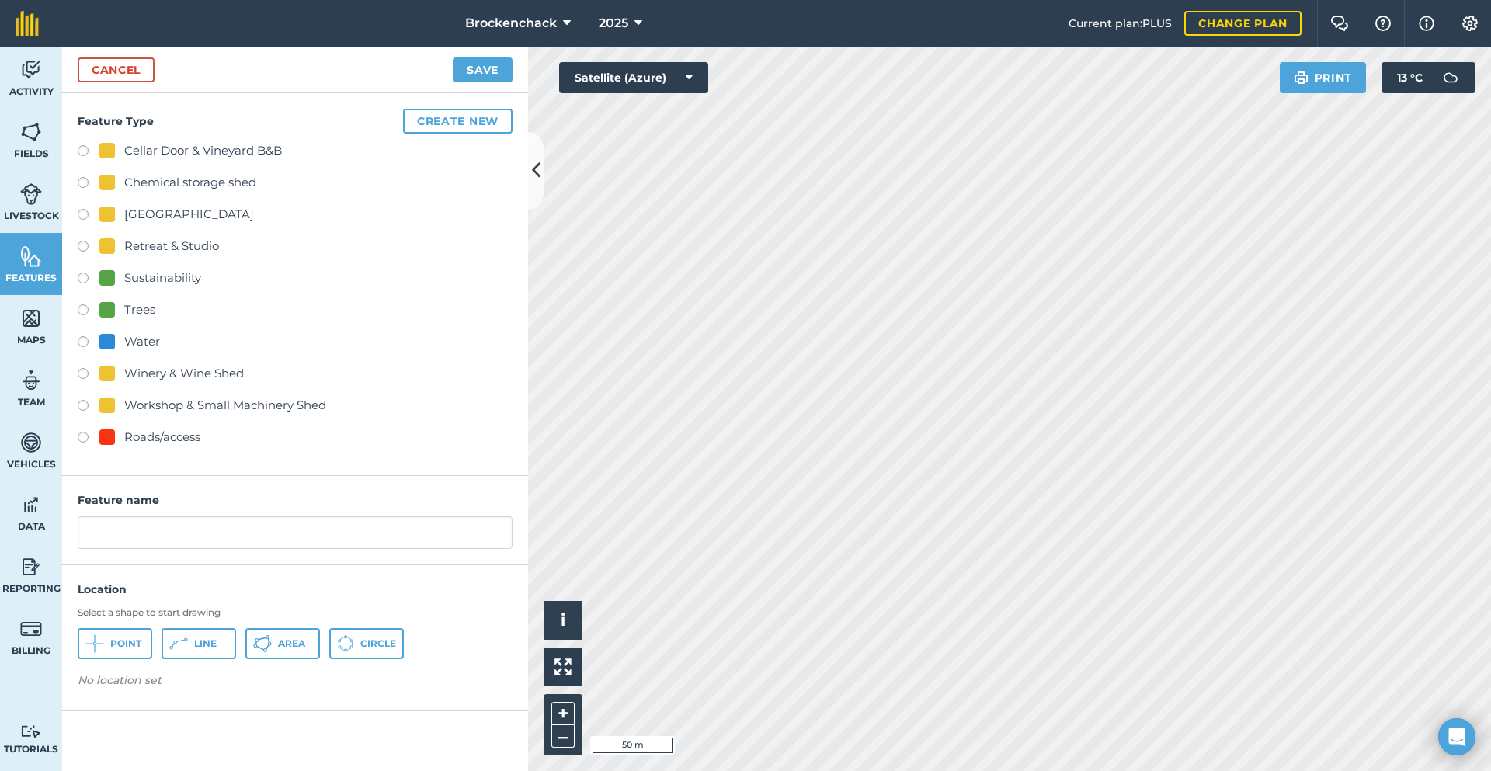
click at [180, 437] on div "Roads/access" at bounding box center [162, 437] width 76 height 19
radio input "true"
drag, startPoint x: 186, startPoint y: 530, endPoint x: 0, endPoint y: 509, distance: 186.8
click at [0, 509] on div "Activity Fields Livestock Features Maps Team Vehicles Data Reporting Billing Tu…" at bounding box center [745, 409] width 1491 height 725
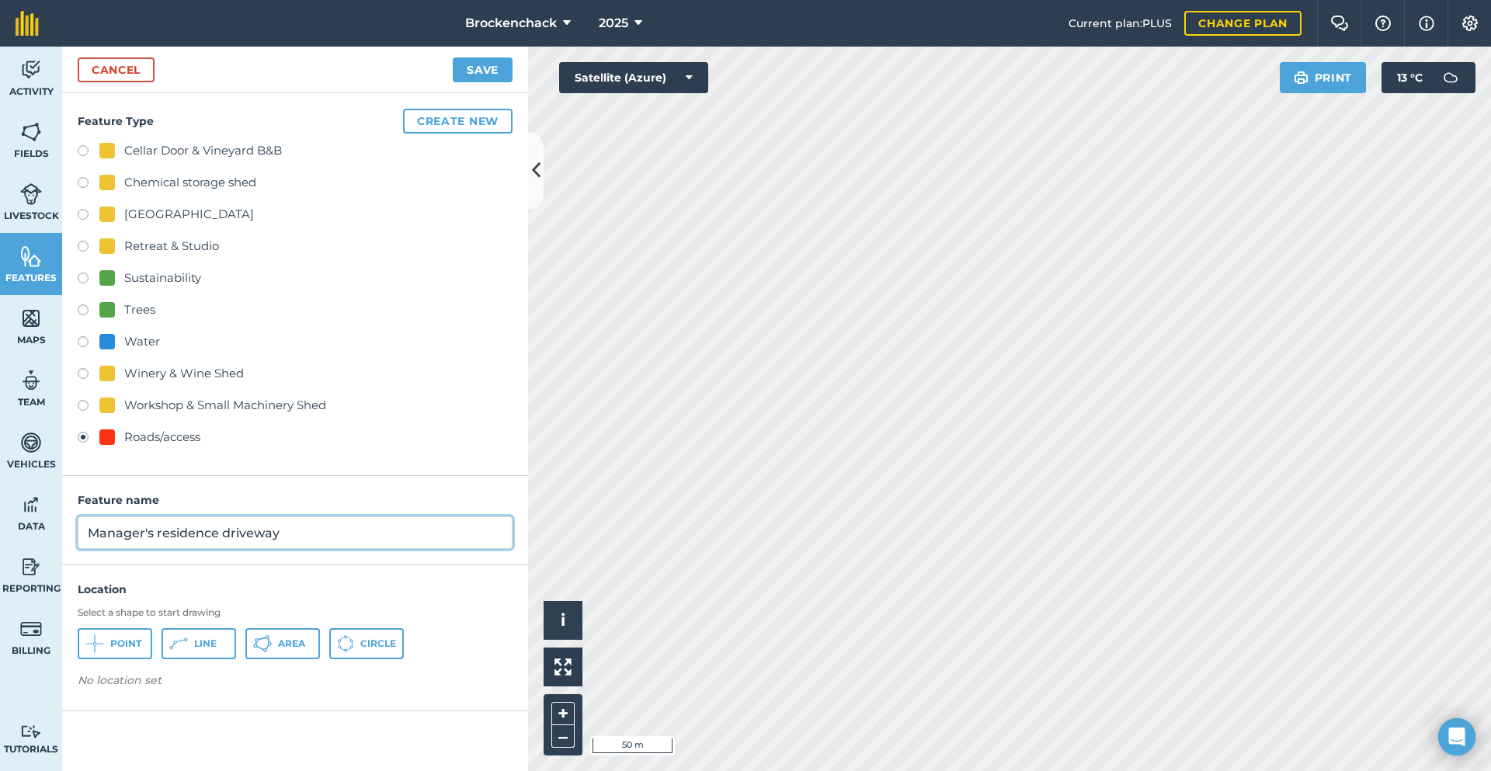
type input "Manager's residence driveway"
click at [221, 652] on button "Line" at bounding box center [199, 643] width 75 height 31
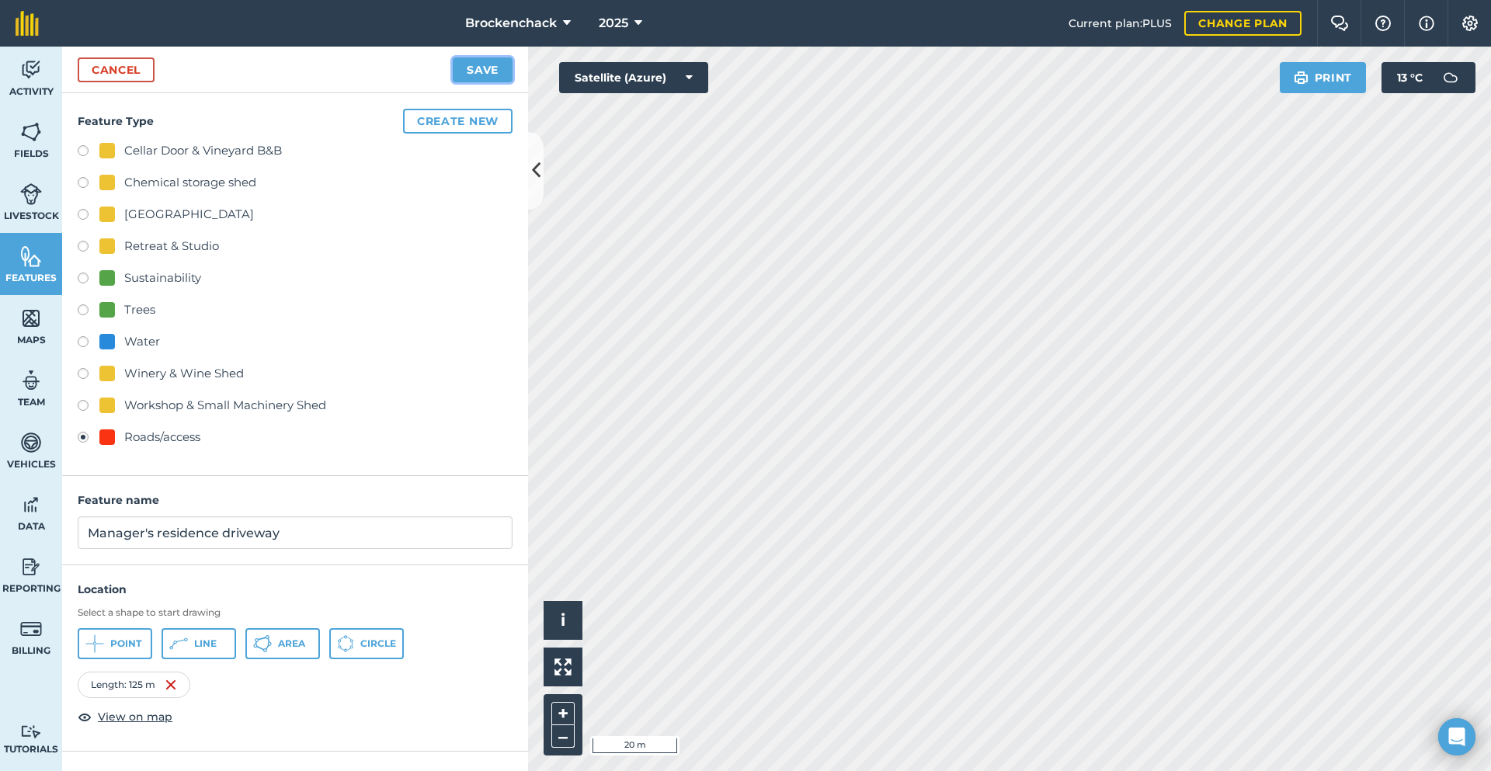
click at [500, 64] on button "Save" at bounding box center [483, 69] width 60 height 25
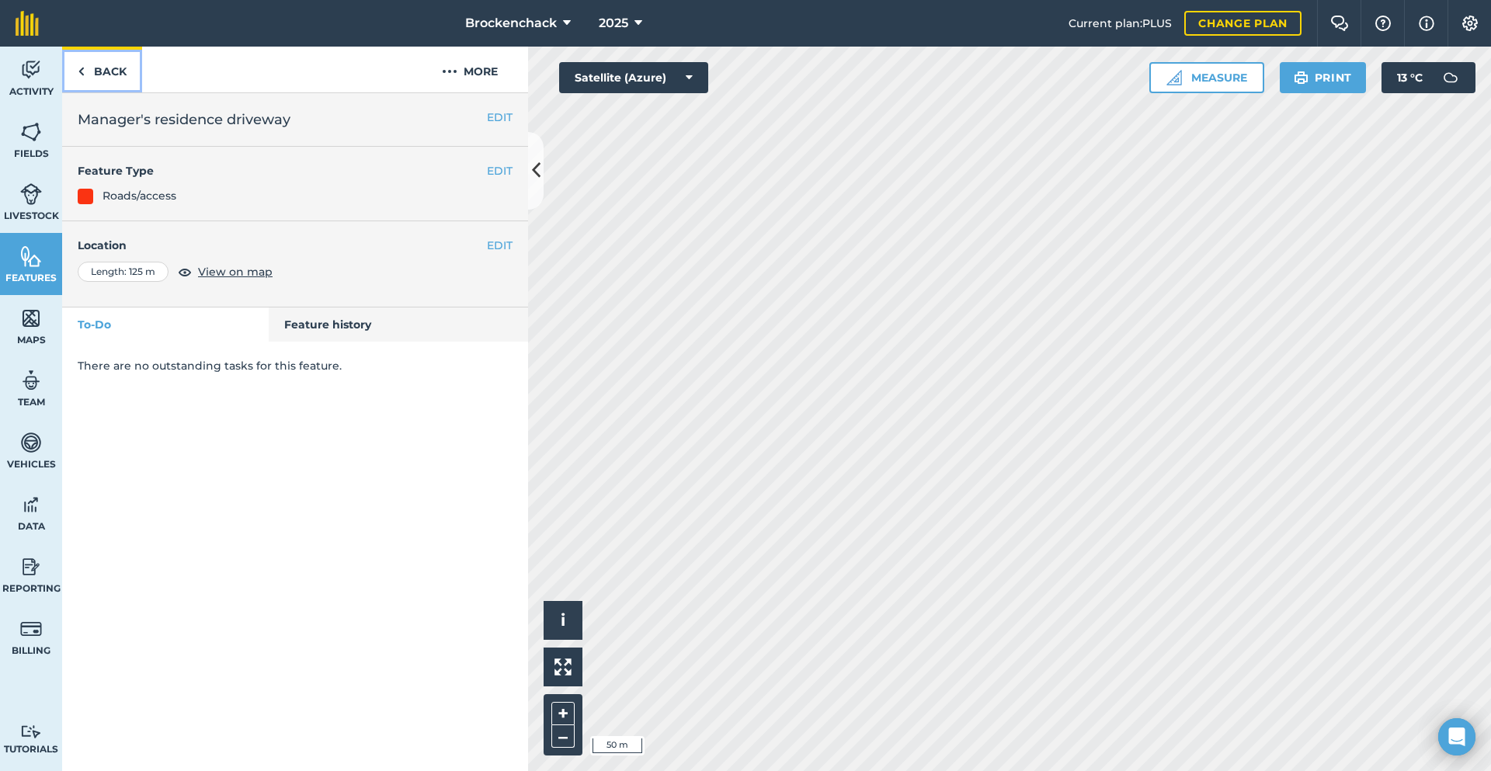
click at [108, 61] on link "Back" at bounding box center [102, 70] width 80 height 46
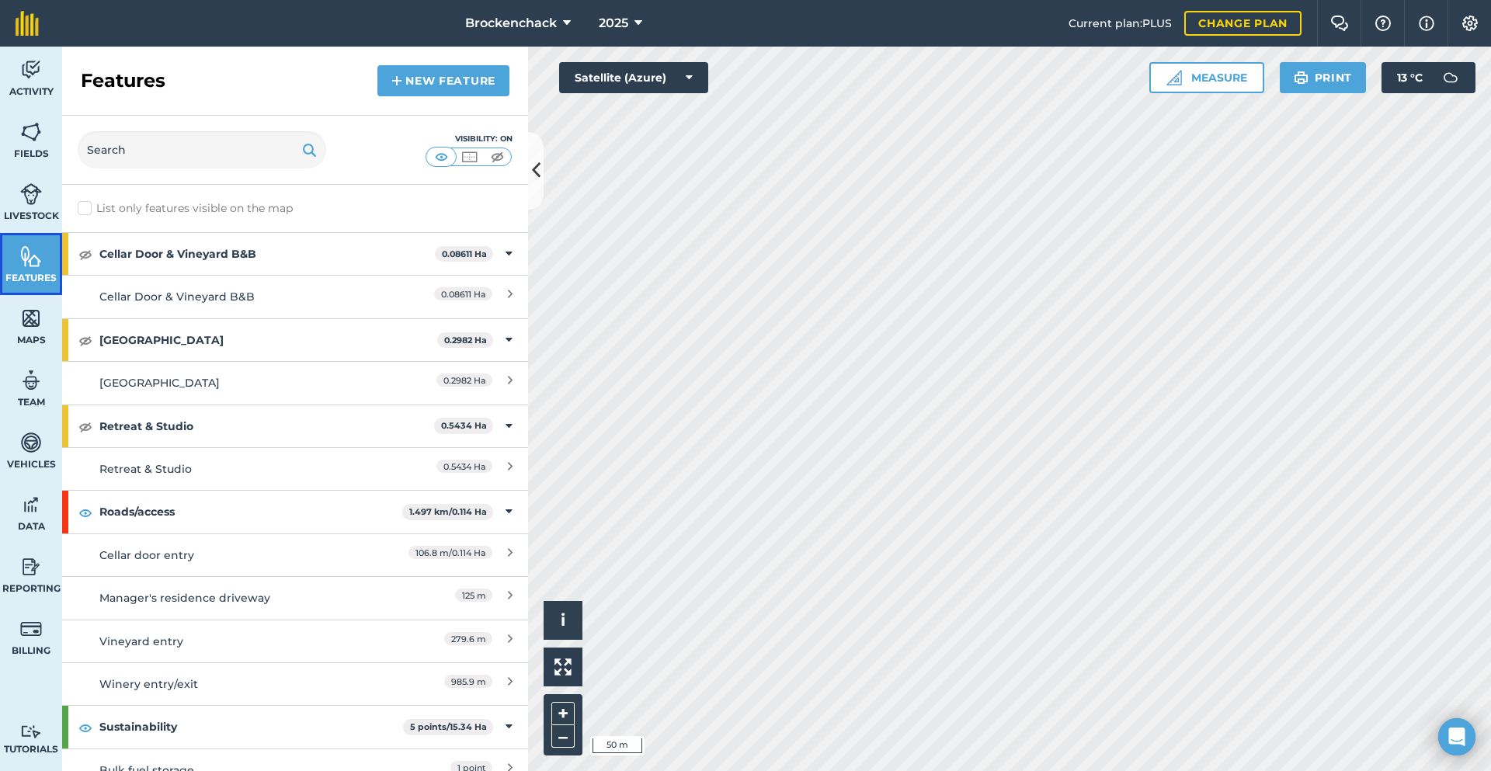
click at [19, 267] on link "Features" at bounding box center [31, 264] width 62 height 62
click at [31, 332] on link "Maps" at bounding box center [31, 326] width 62 height 62
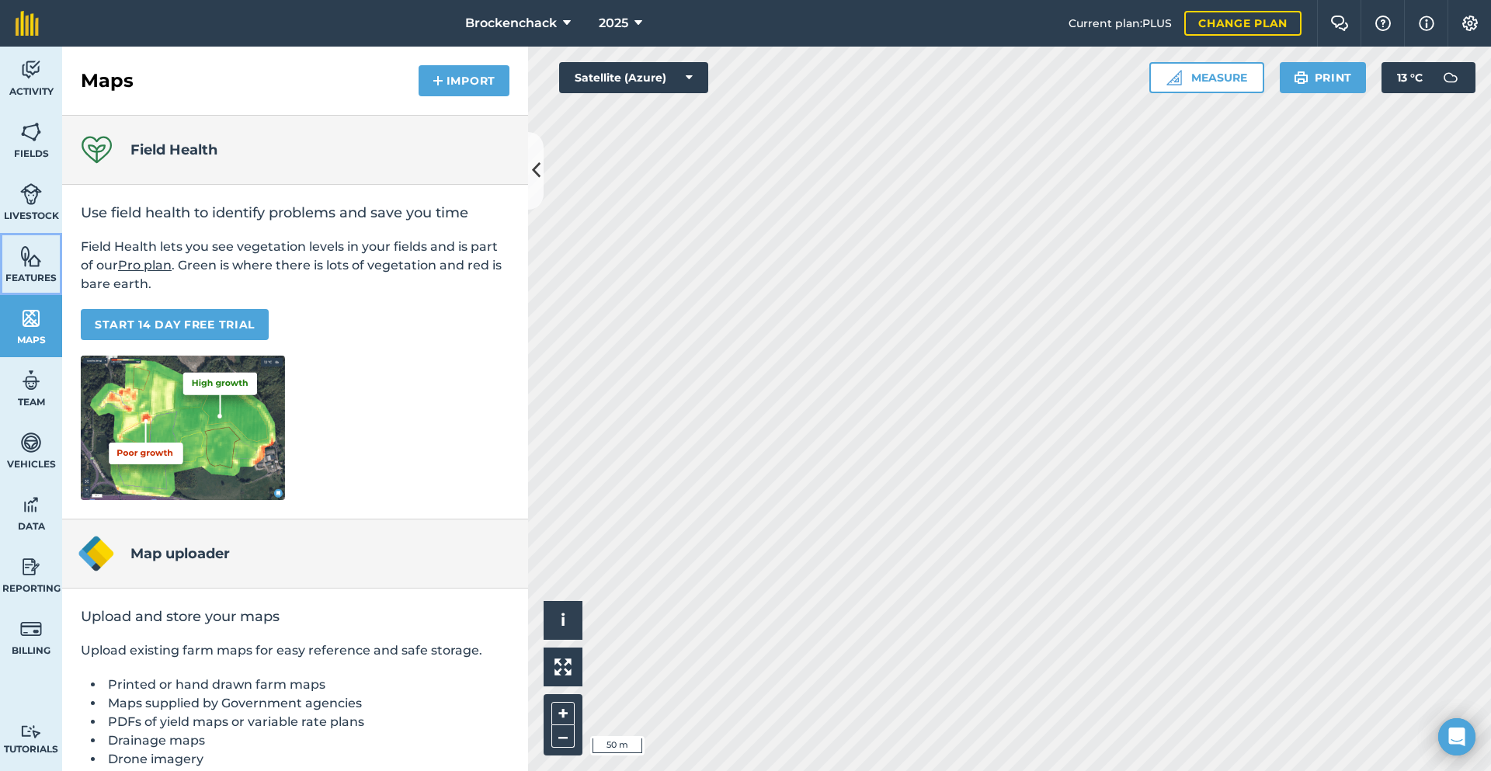
click at [37, 254] on img at bounding box center [31, 256] width 22 height 23
